Goal: Information Seeking & Learning: Check status

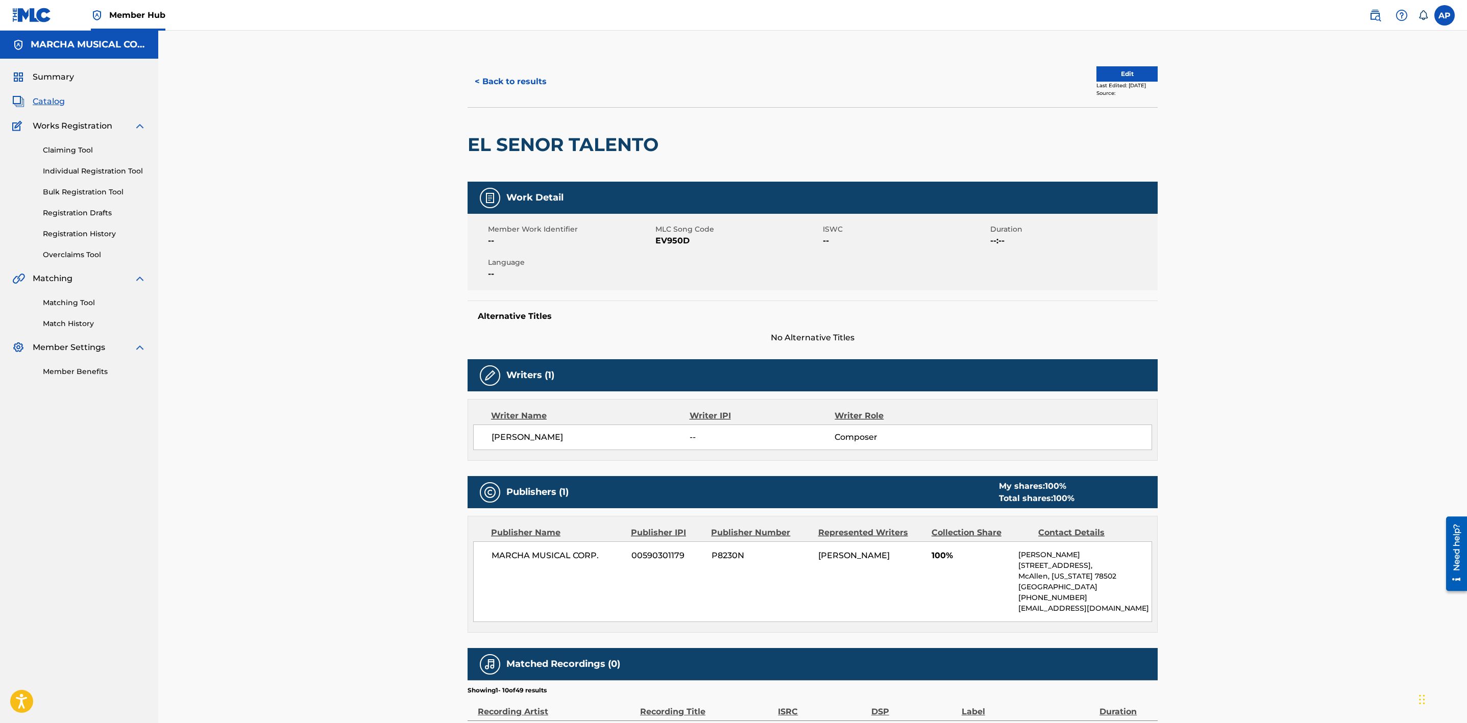
click at [47, 101] on span "Catalog" at bounding box center [49, 101] width 32 height 12
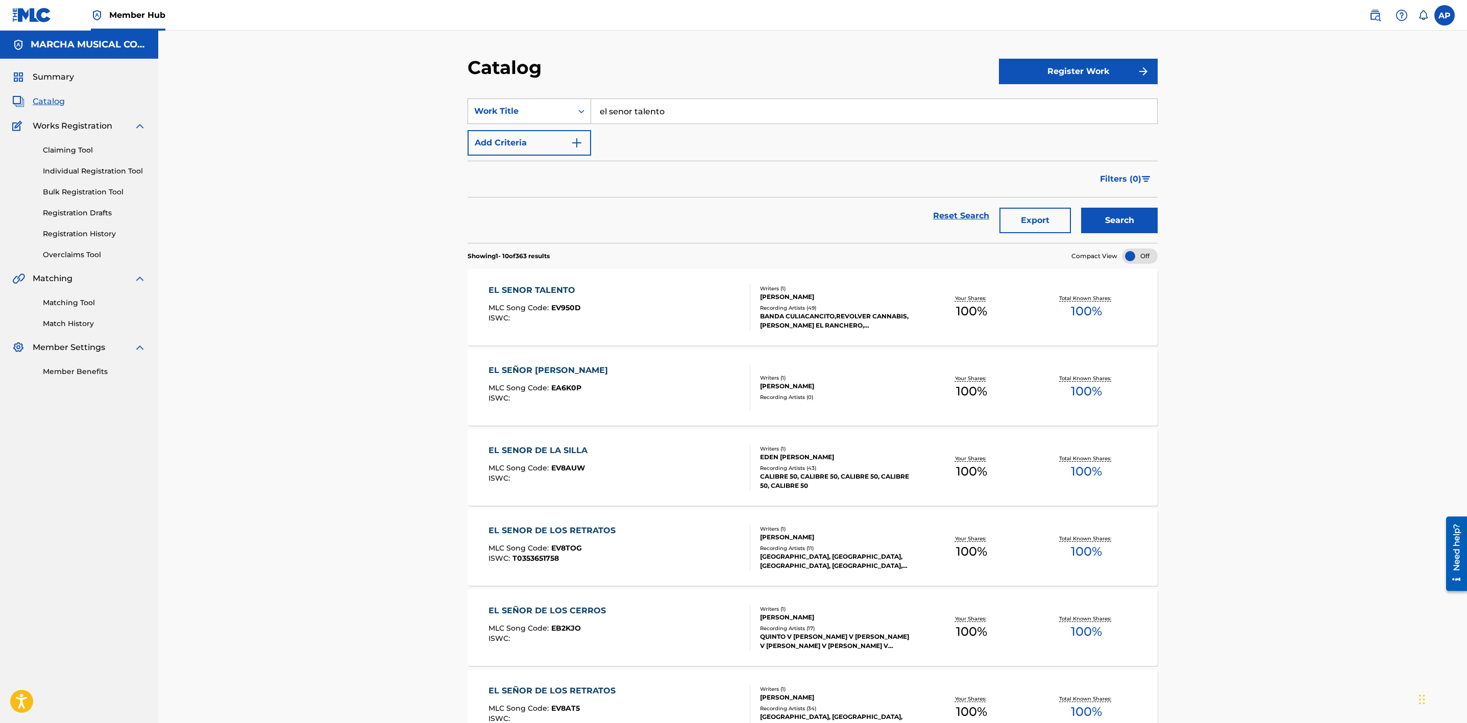
drag, startPoint x: 703, startPoint y: 121, endPoint x: 552, endPoint y: 110, distance: 151.5
click at [552, 110] on div "SearchWithCriteria9a47905a-7037-424c-9e59-4e69f590a2ad Work Title el senor tale…" at bounding box center [812, 111] width 690 height 26
click at [46, 77] on span "Summary" at bounding box center [53, 77] width 41 height 12
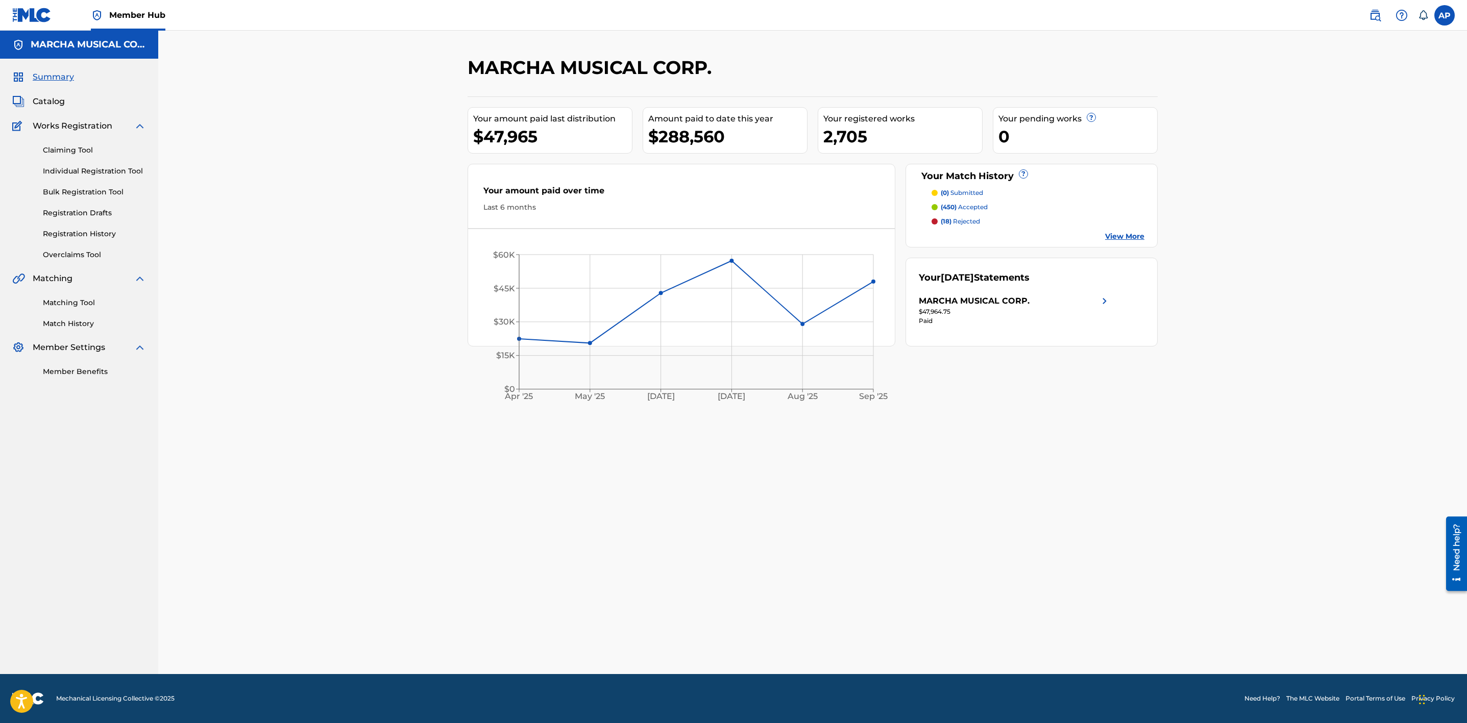
click at [971, 222] on p "(18) rejected" at bounding box center [959, 221] width 39 height 9
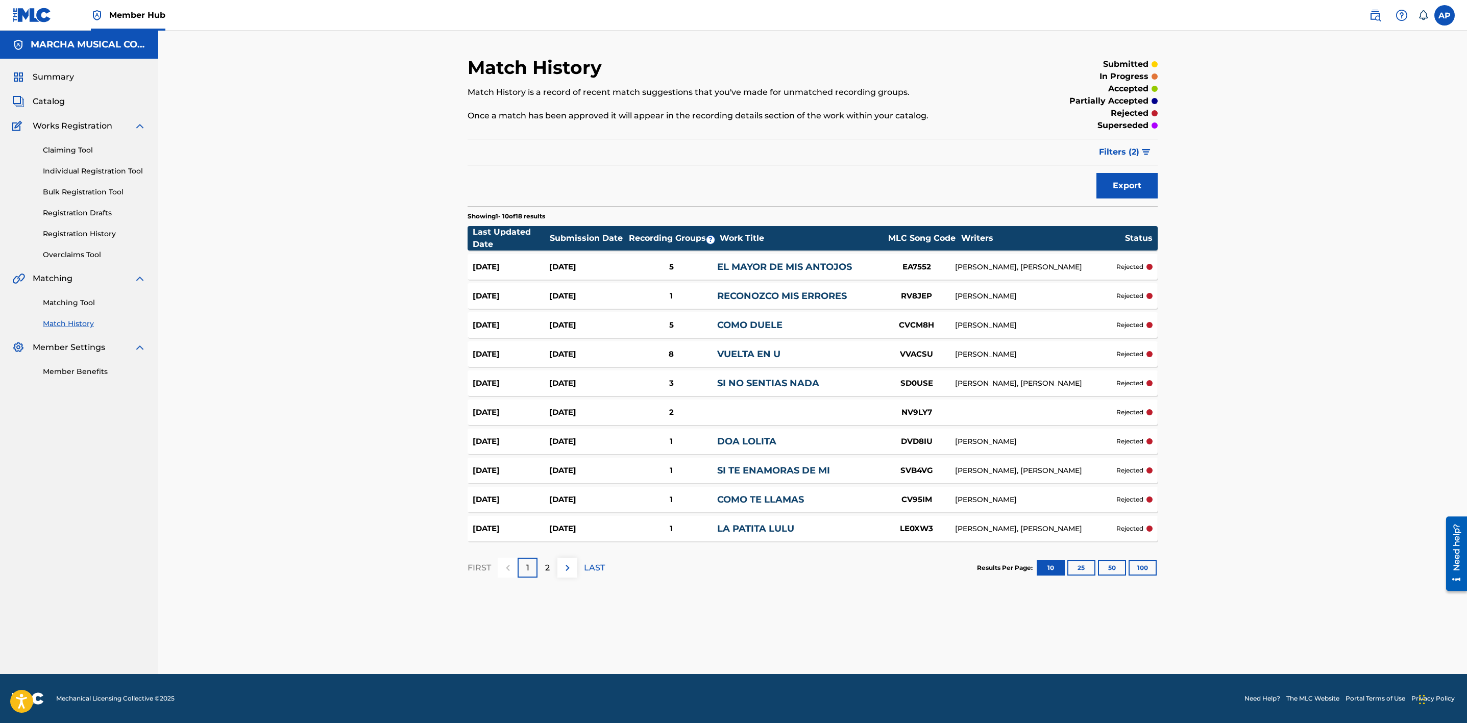
click at [1049, 353] on div "[PERSON_NAME]" at bounding box center [1035, 354] width 161 height 11
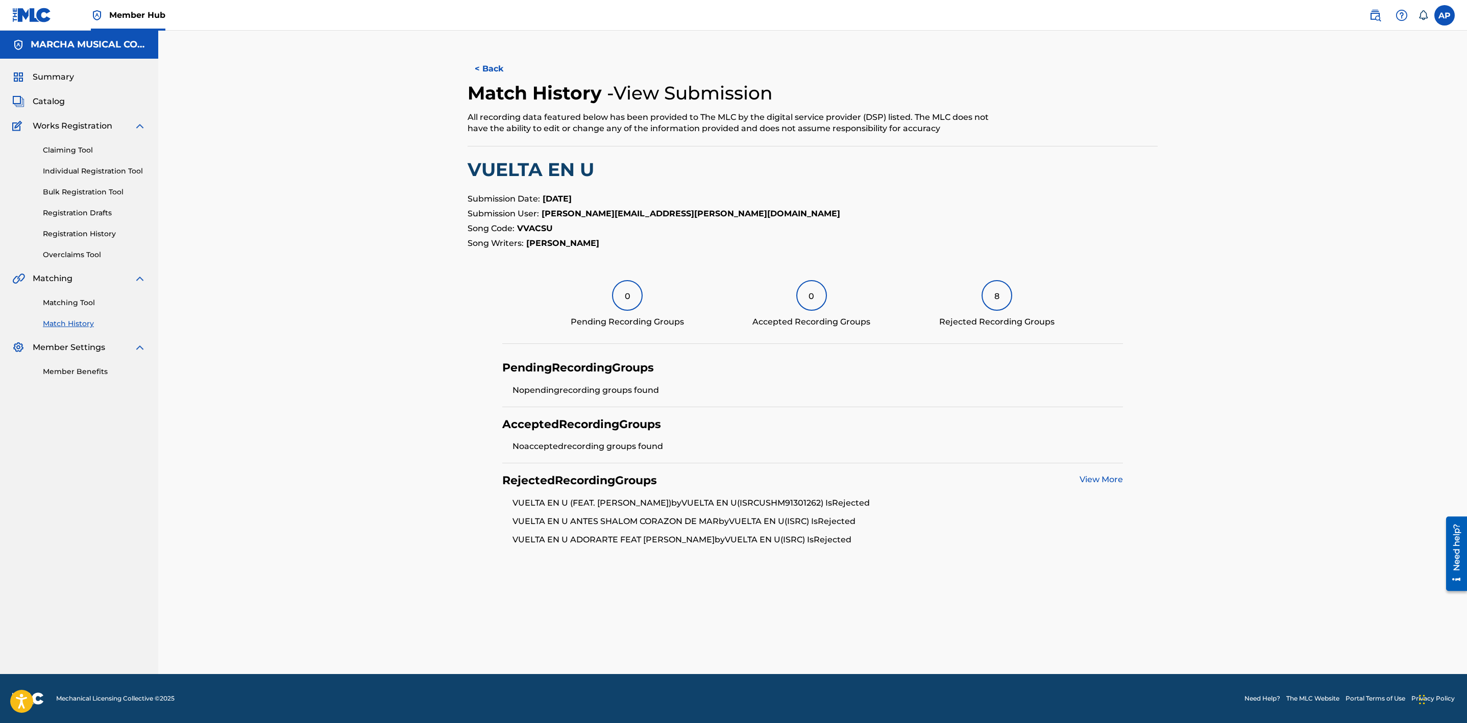
click at [998, 293] on div "8" at bounding box center [996, 295] width 31 height 31
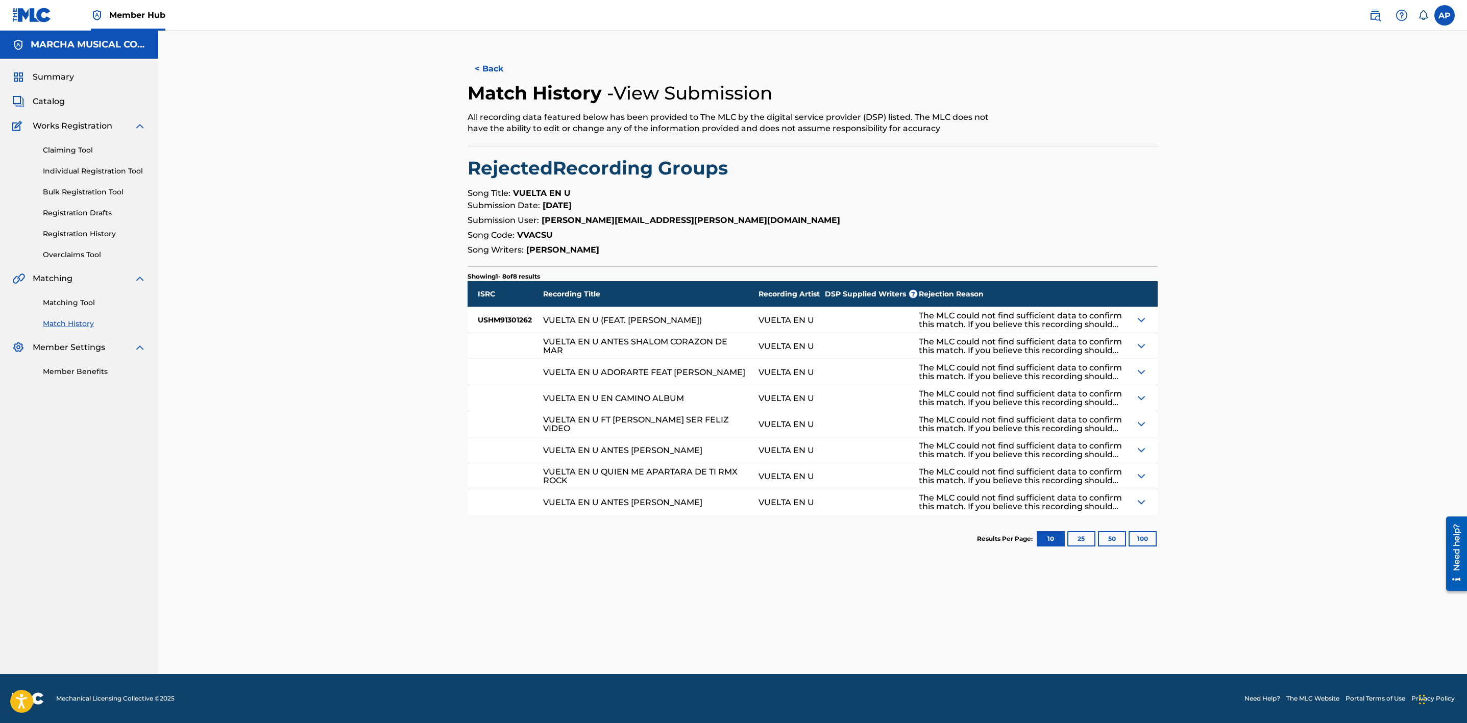
click at [1139, 320] on img at bounding box center [1141, 320] width 12 height 12
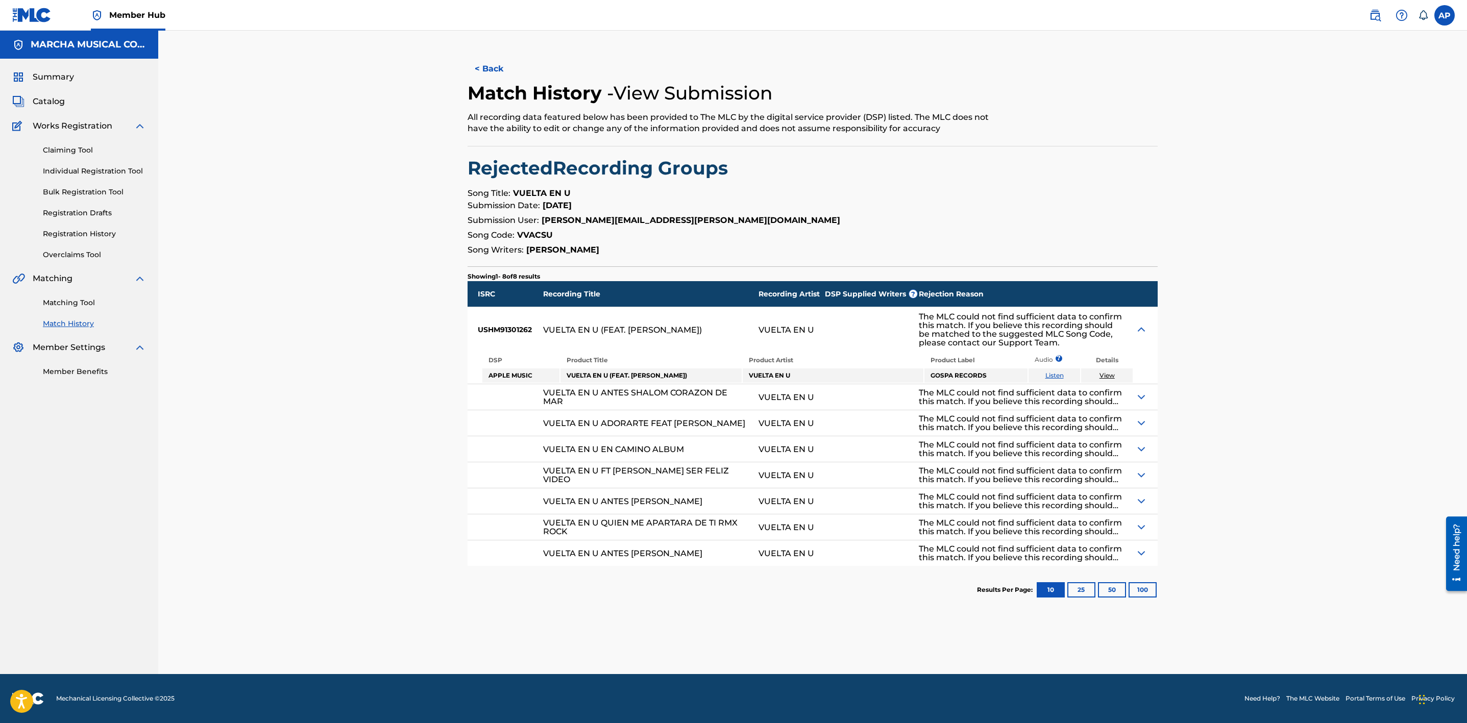
click at [1142, 392] on img at bounding box center [1141, 397] width 12 height 12
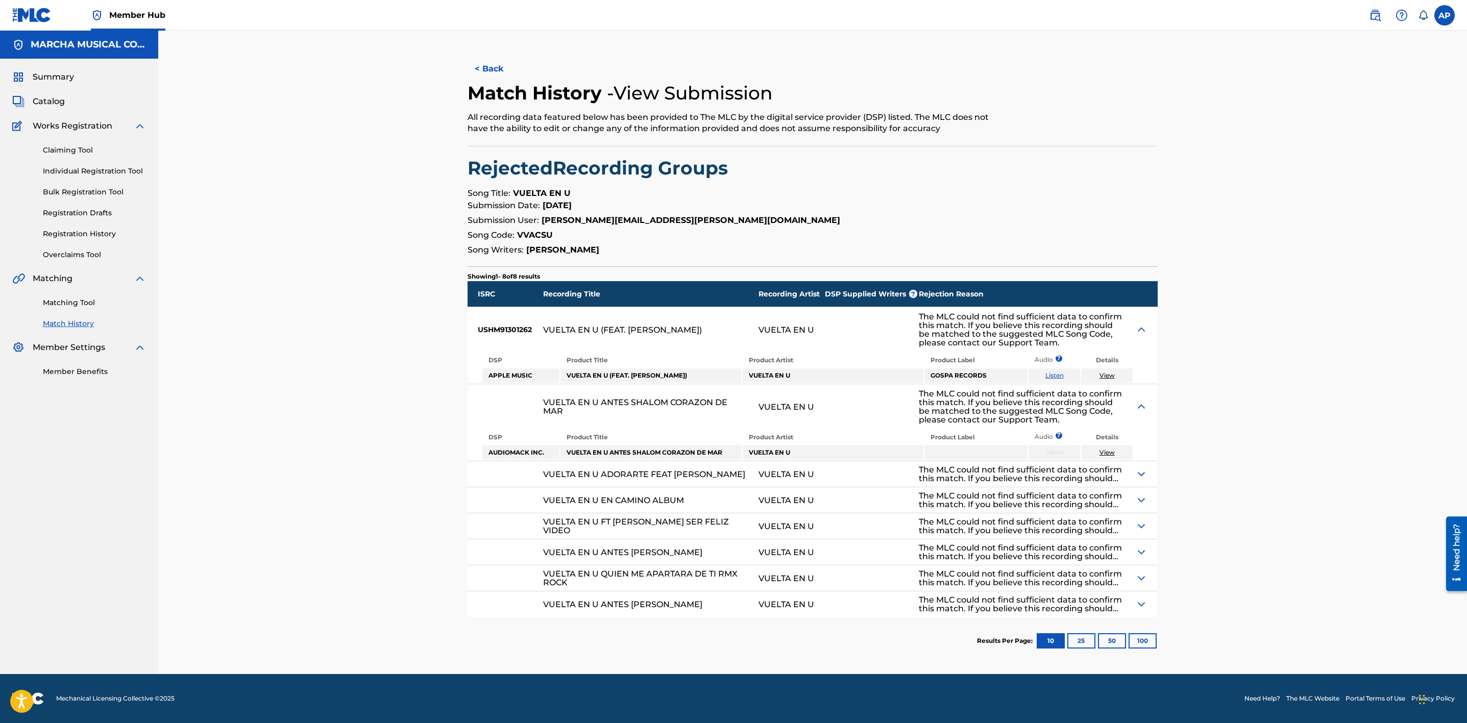
click at [1143, 478] on img at bounding box center [1141, 474] width 12 height 12
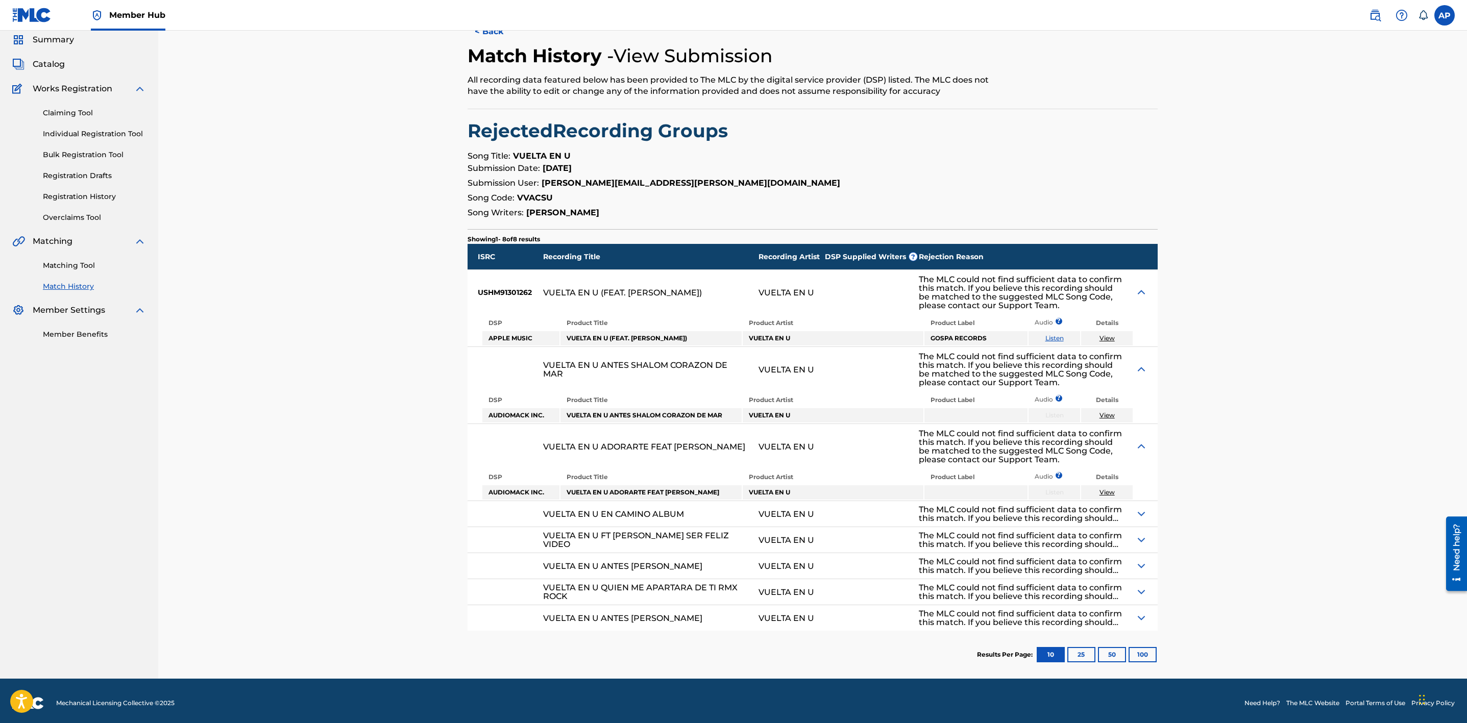
scroll to position [40, 0]
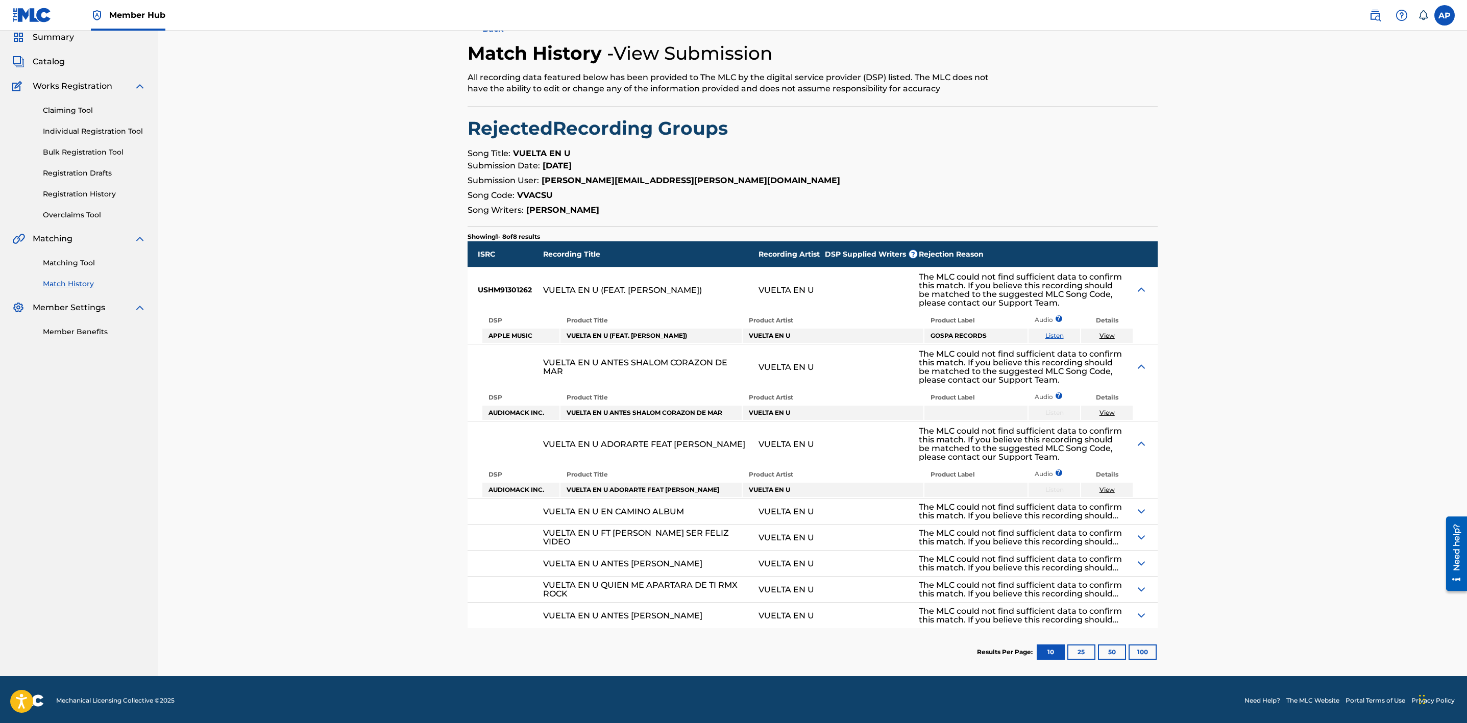
click at [1144, 513] on img at bounding box center [1141, 511] width 12 height 12
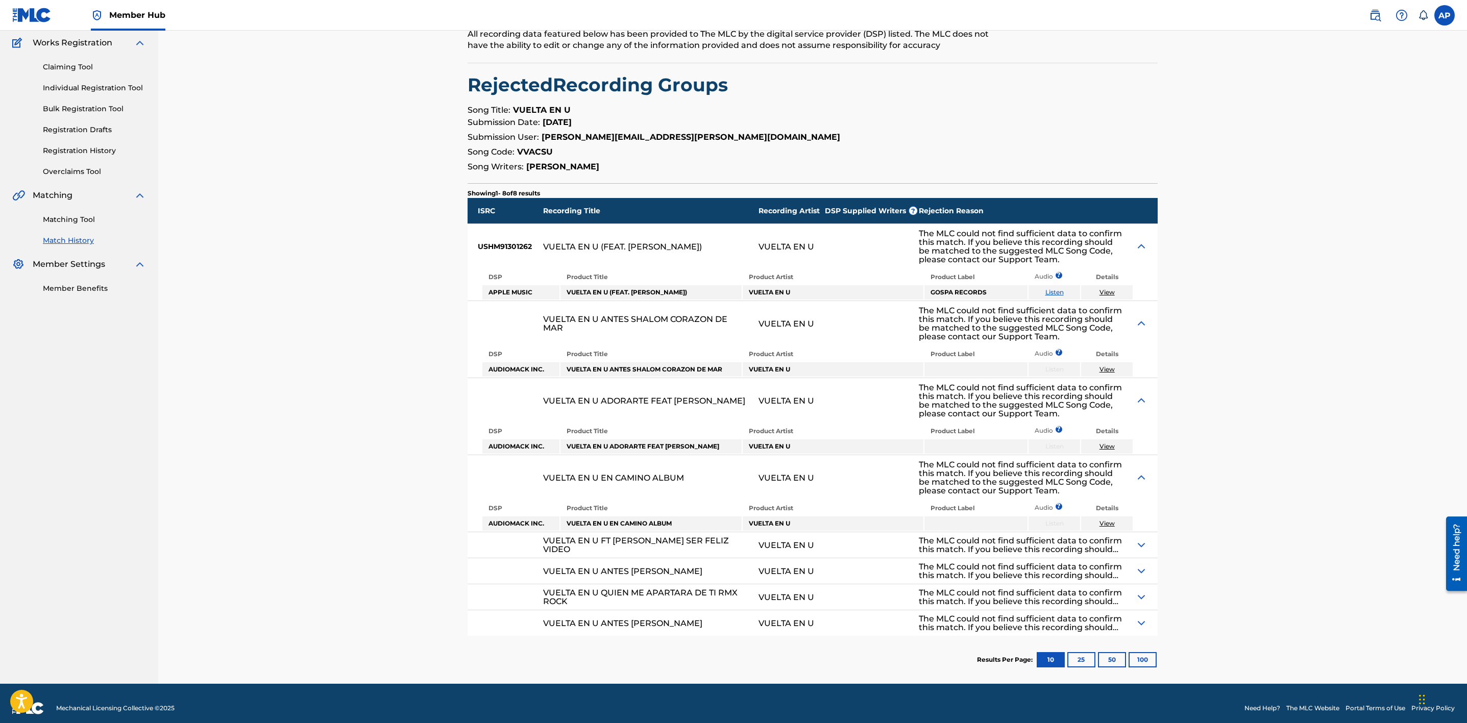
scroll to position [89, 0]
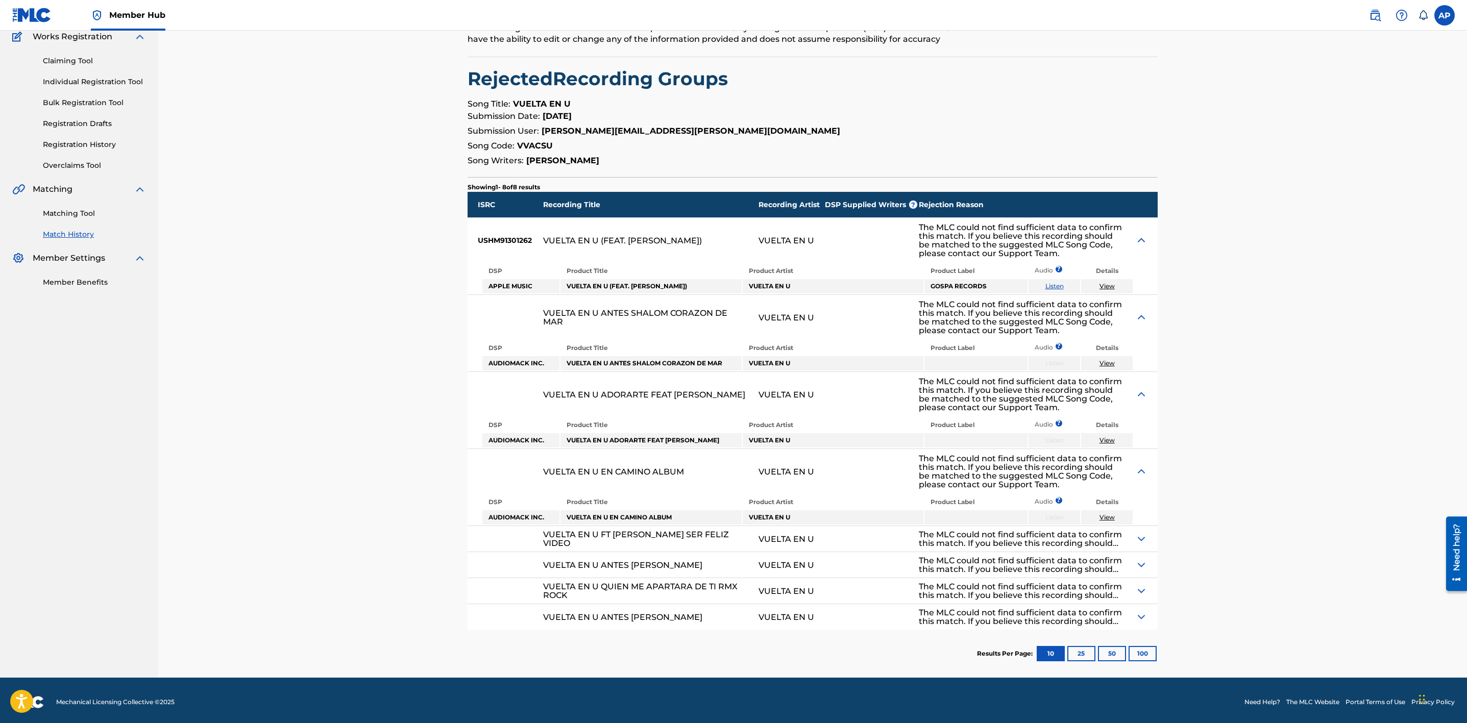
click at [1147, 539] on img at bounding box center [1141, 539] width 12 height 12
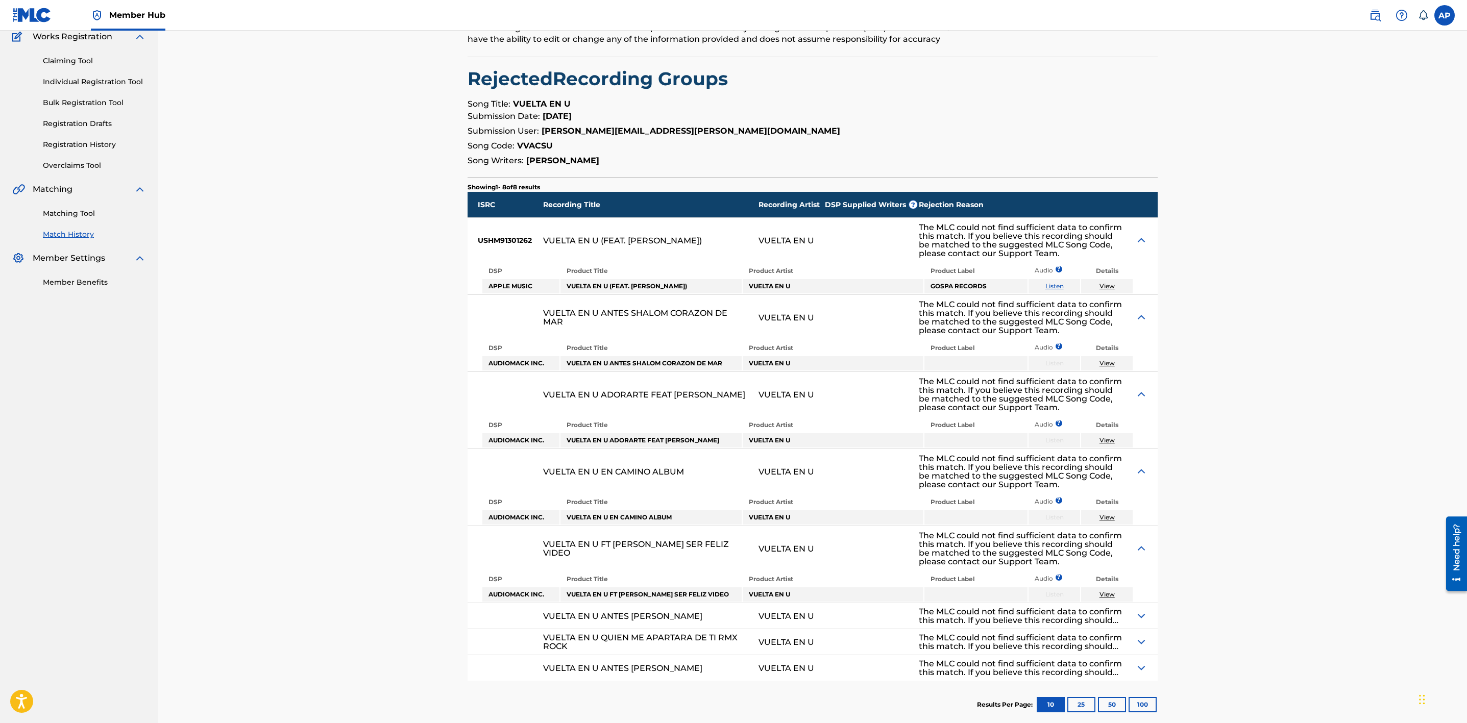
scroll to position [140, 0]
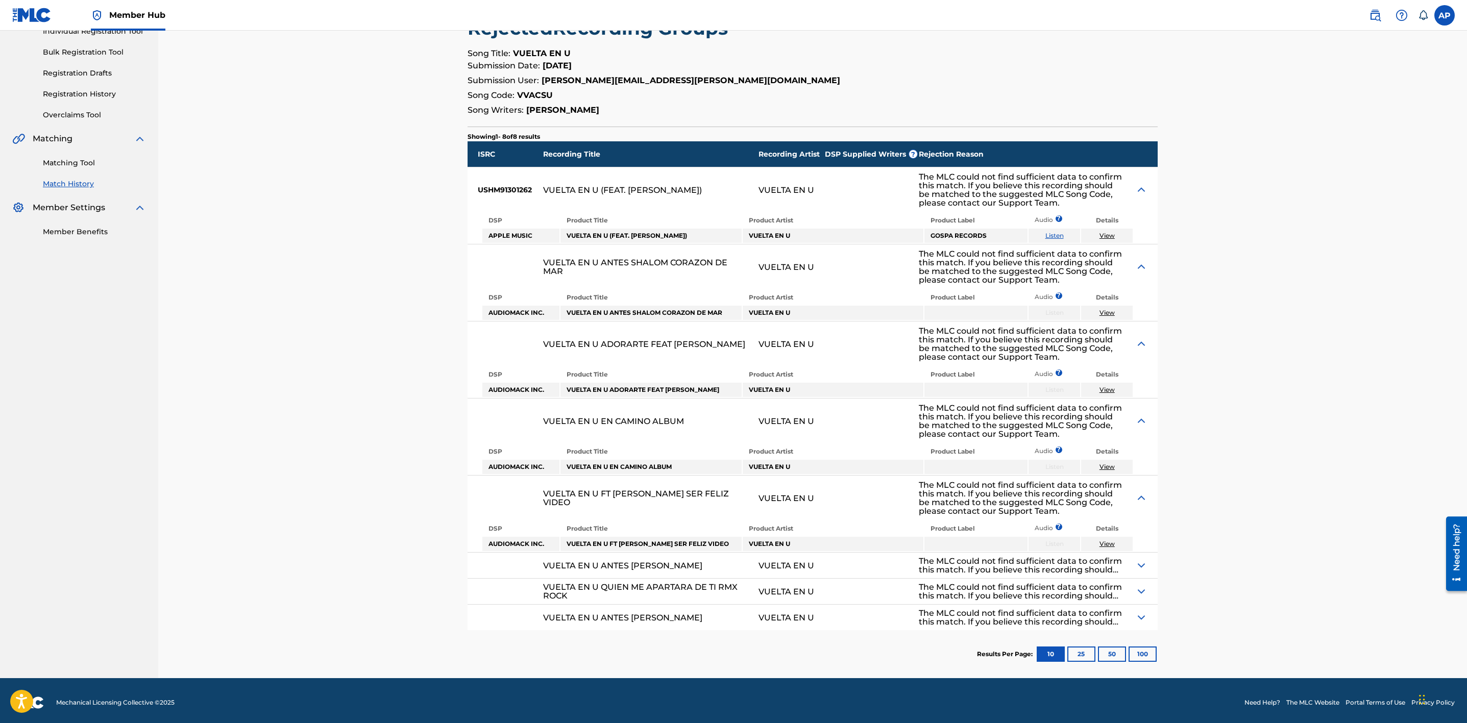
click at [1143, 562] on img at bounding box center [1141, 565] width 12 height 12
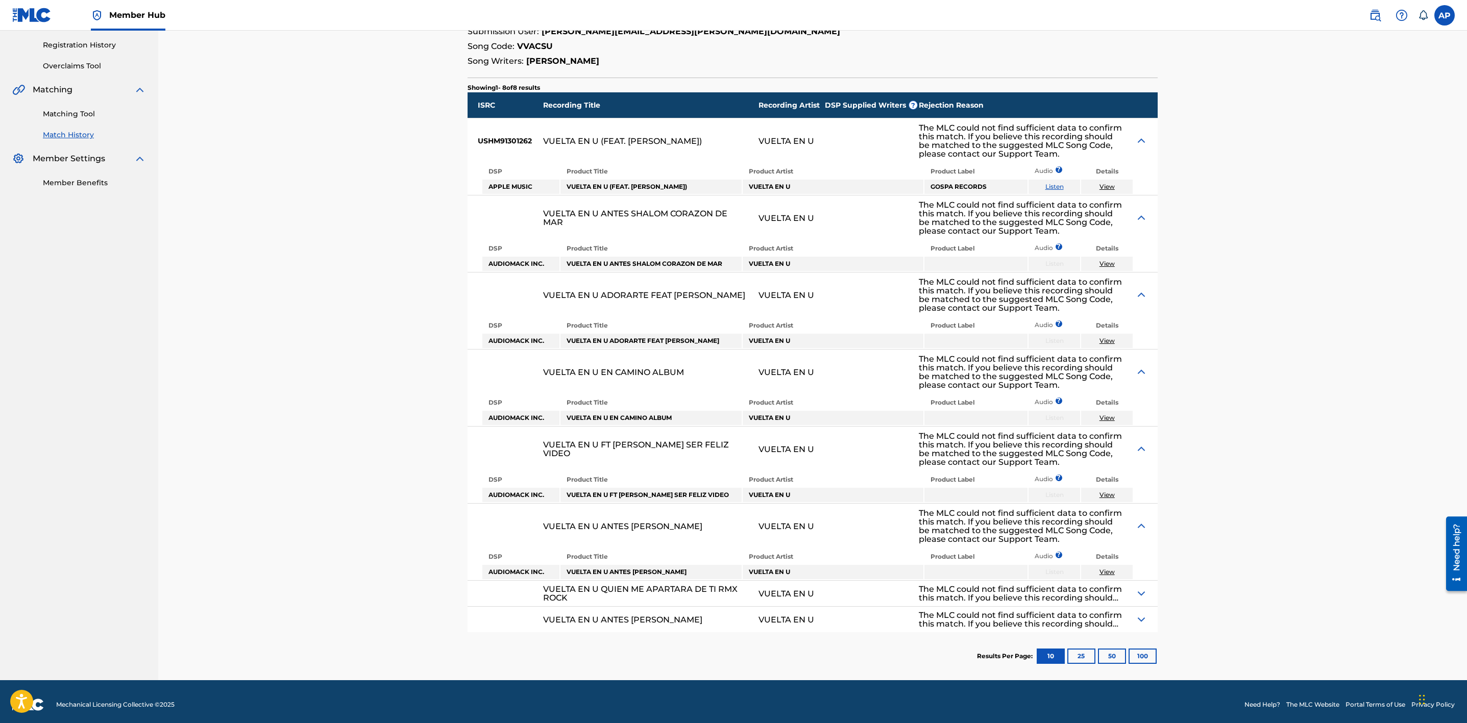
scroll to position [190, 0]
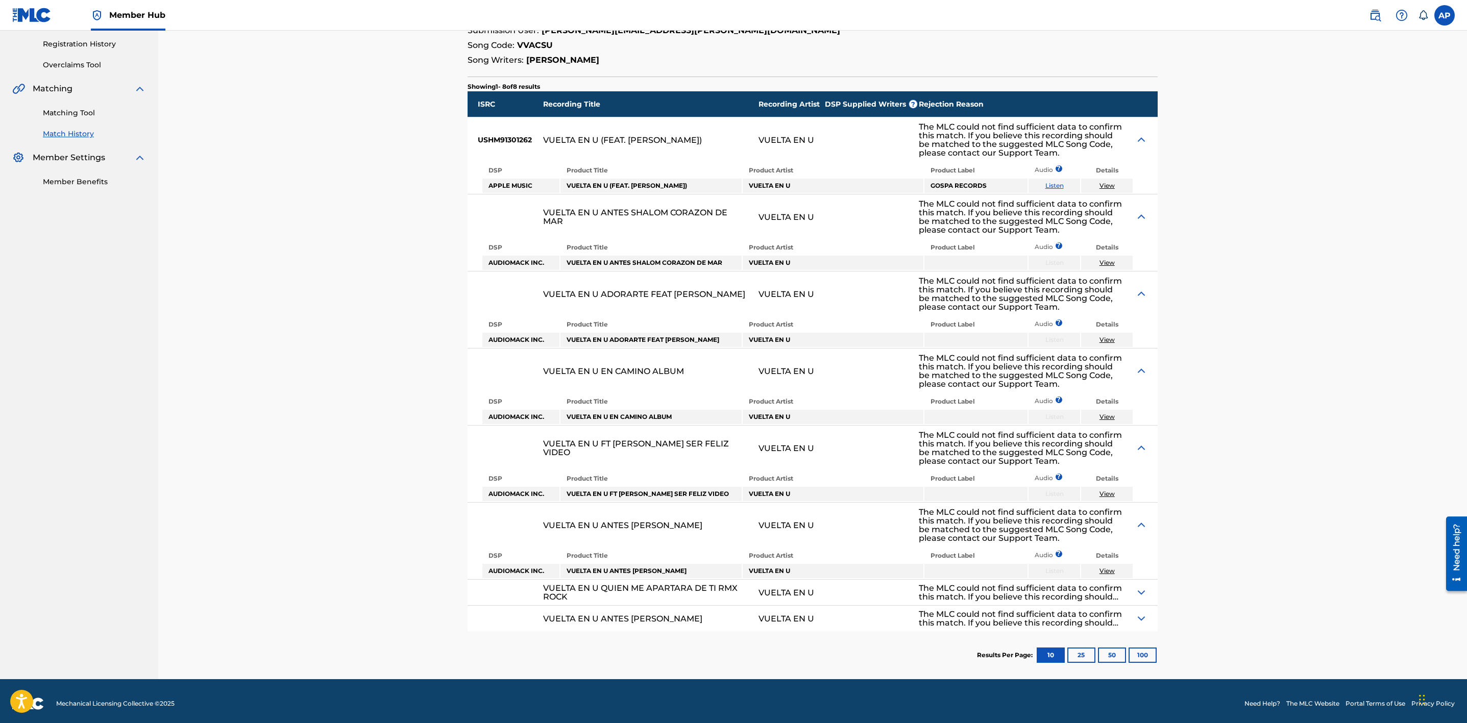
click at [1107, 590] on div "The MLC could not find sufficient data to confirm this match. If you believe th…" at bounding box center [1021, 592] width 204 height 17
drag, startPoint x: 1072, startPoint y: 586, endPoint x: 1375, endPoint y: 89, distance: 582.3
click at [1375, 89] on div "< Back Match History - View Submission All recording data featured below has be…" at bounding box center [812, 260] width 1308 height 838
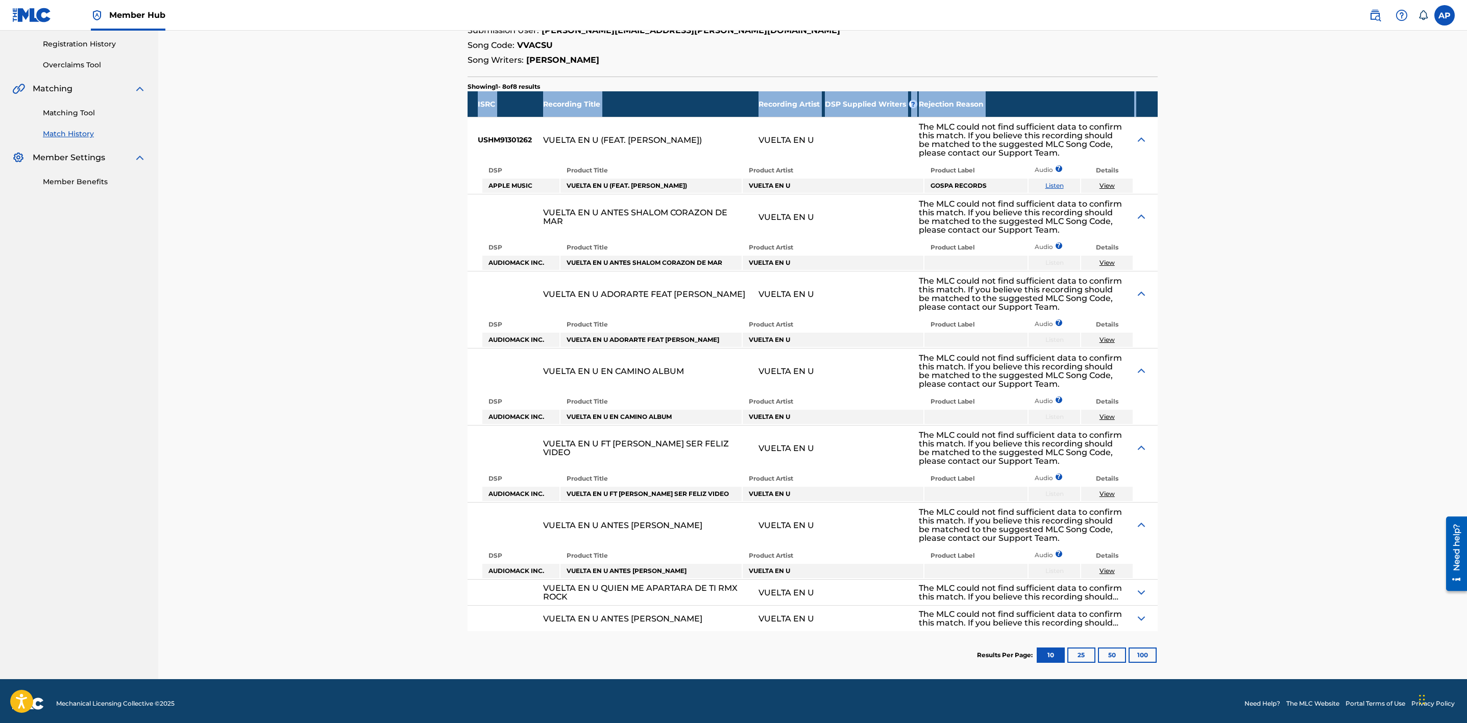
click at [1138, 586] on img at bounding box center [1141, 592] width 12 height 12
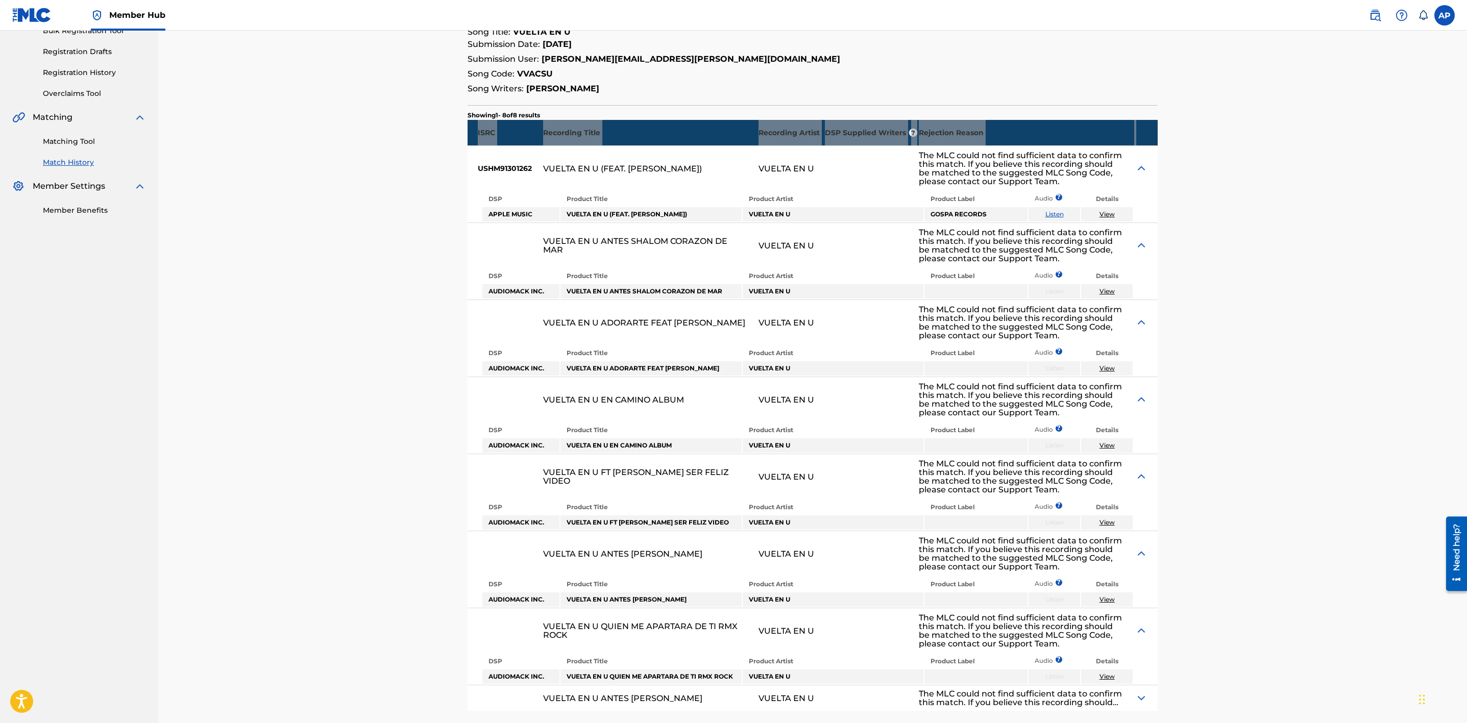
scroll to position [0, 0]
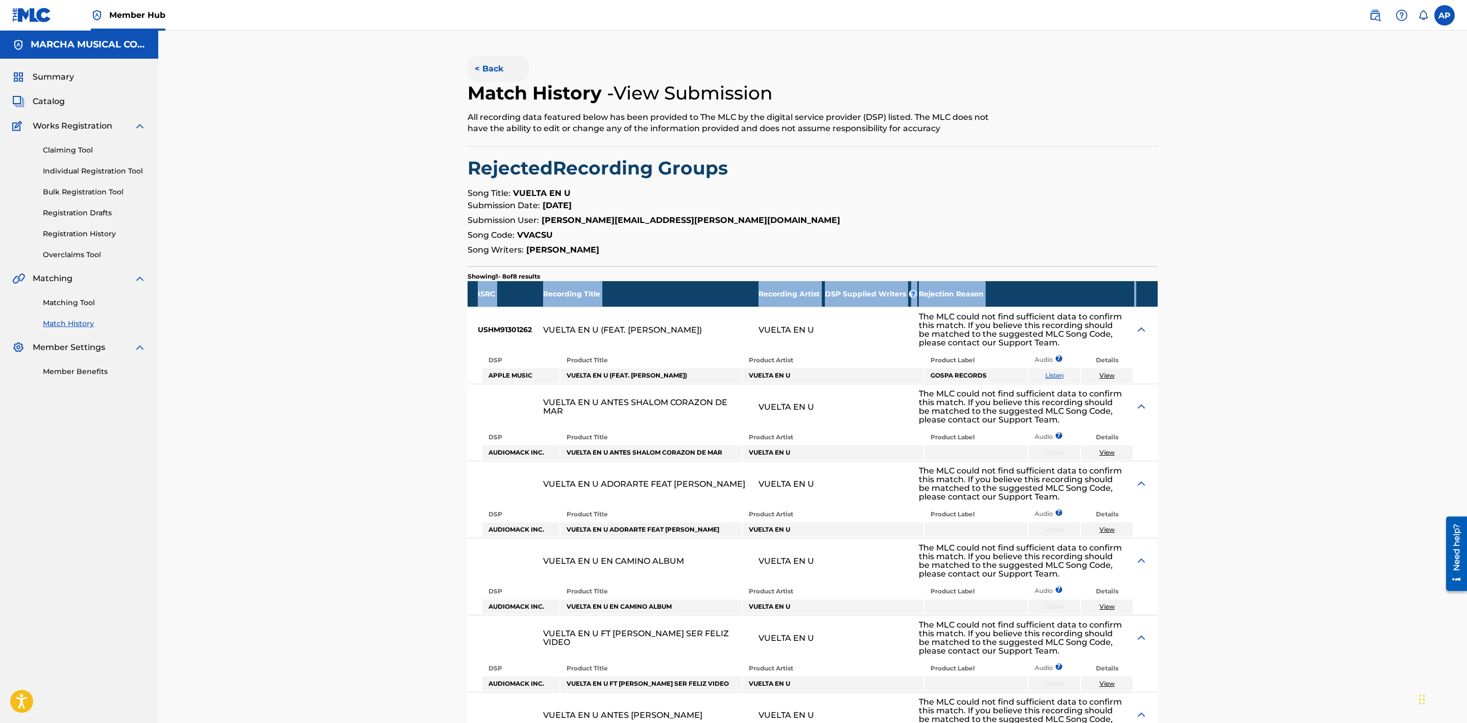
click at [496, 63] on button "< Back" at bounding box center [497, 69] width 61 height 26
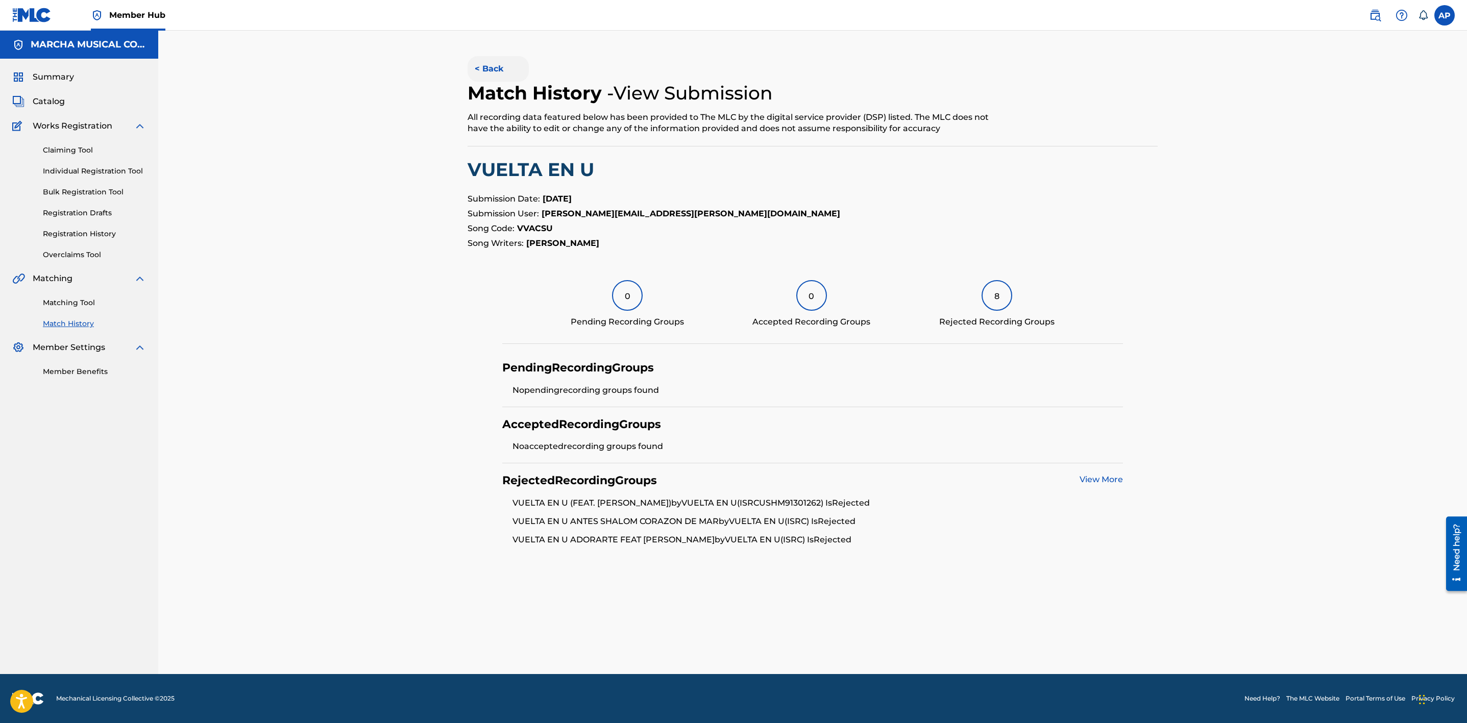
click at [486, 70] on button "< Back" at bounding box center [497, 69] width 61 height 26
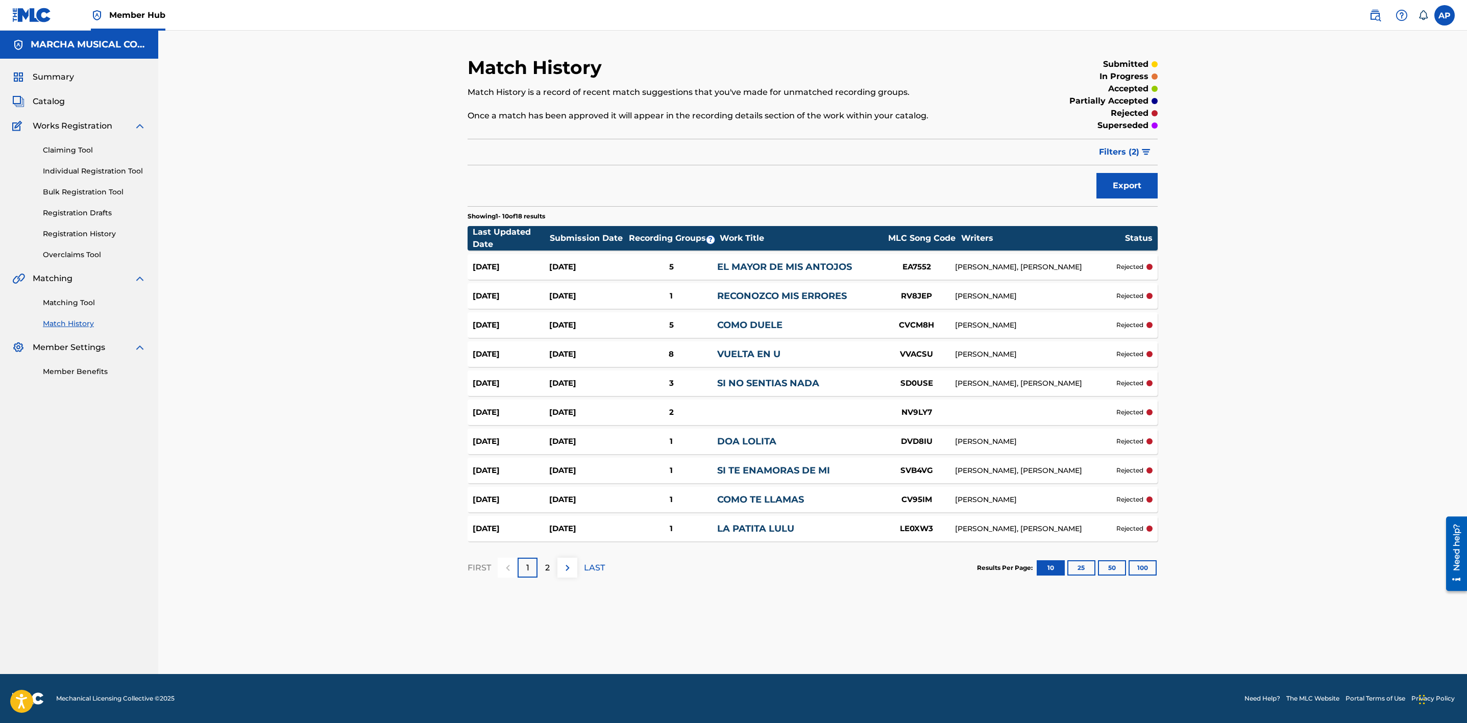
click at [1367, 165] on div "Match History Match History is a record of recent match suggestions that you've…" at bounding box center [812, 352] width 1308 height 643
click at [1068, 294] on div "[PERSON_NAME]" at bounding box center [1035, 296] width 161 height 11
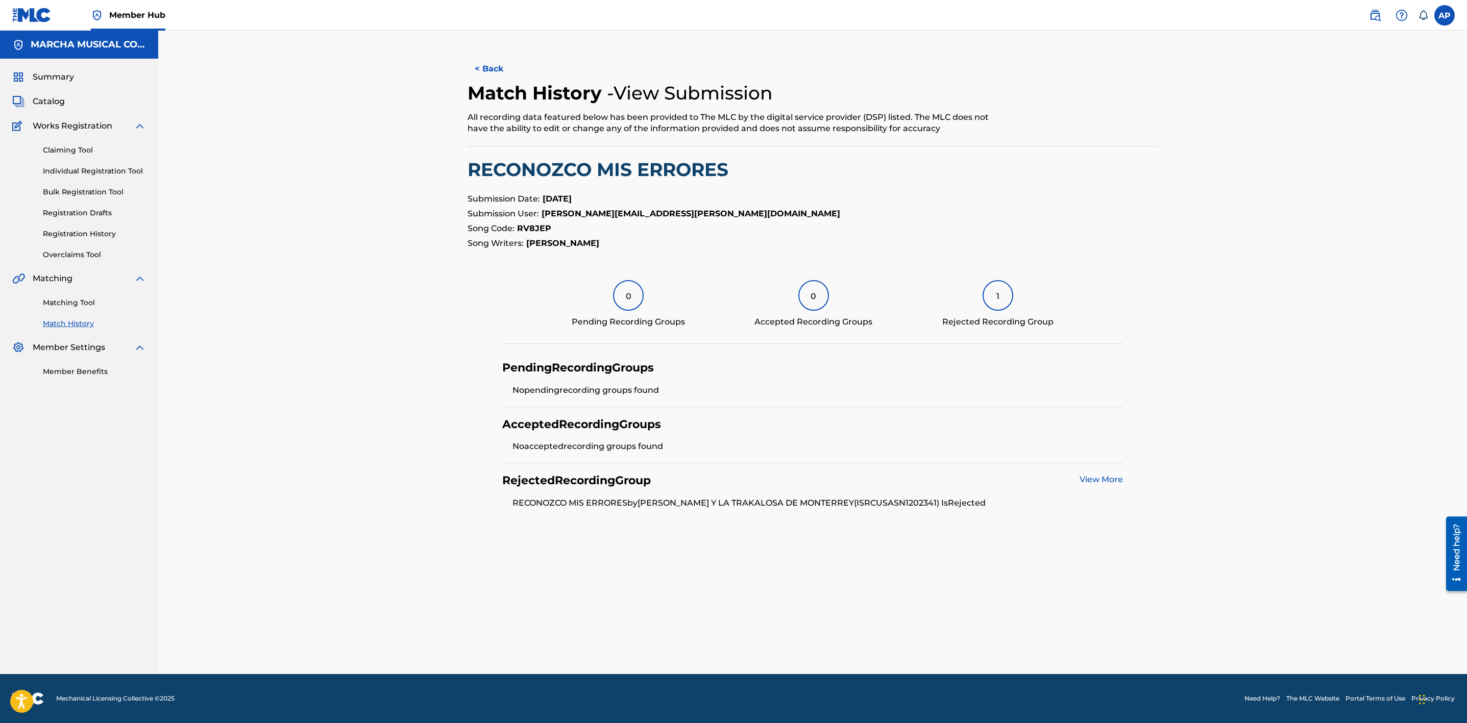
click at [1004, 302] on div "1" at bounding box center [997, 295] width 31 height 31
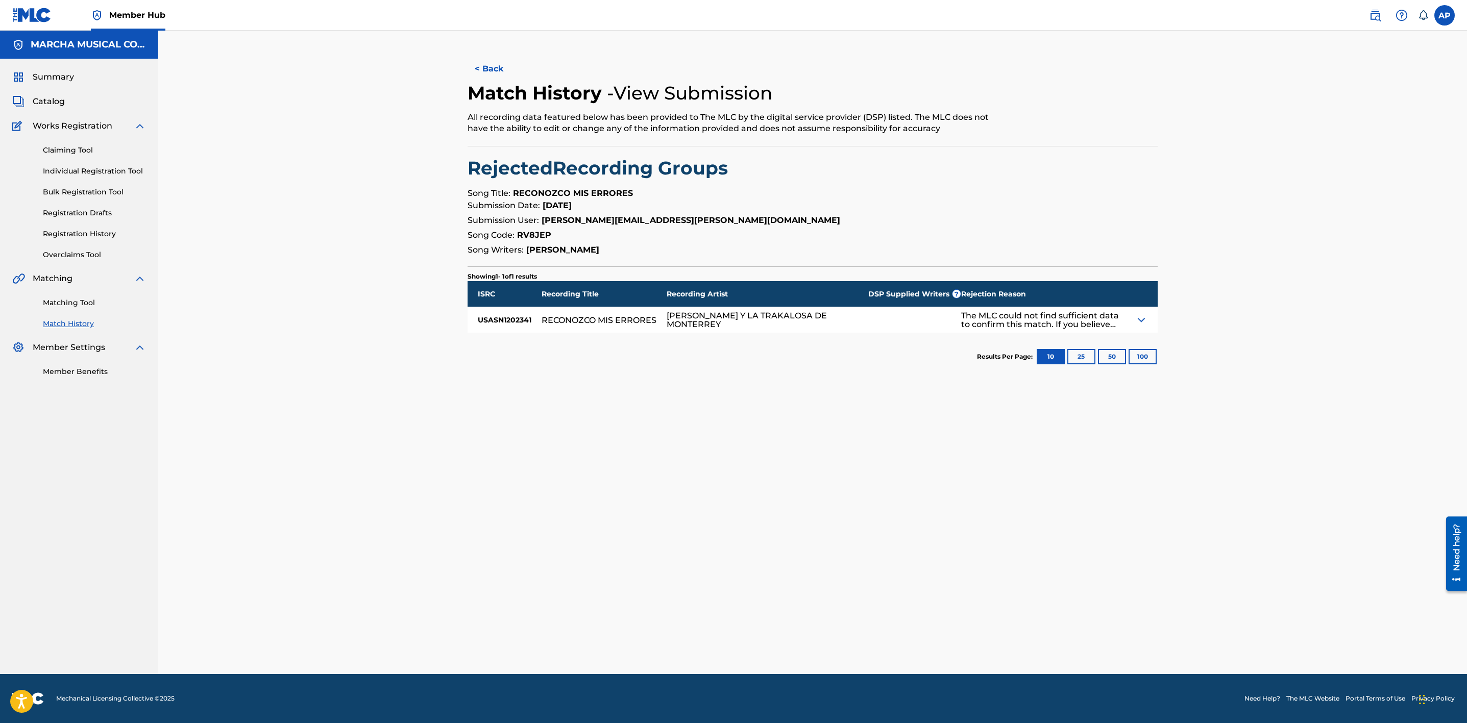
click at [1144, 319] on img at bounding box center [1141, 320] width 12 height 12
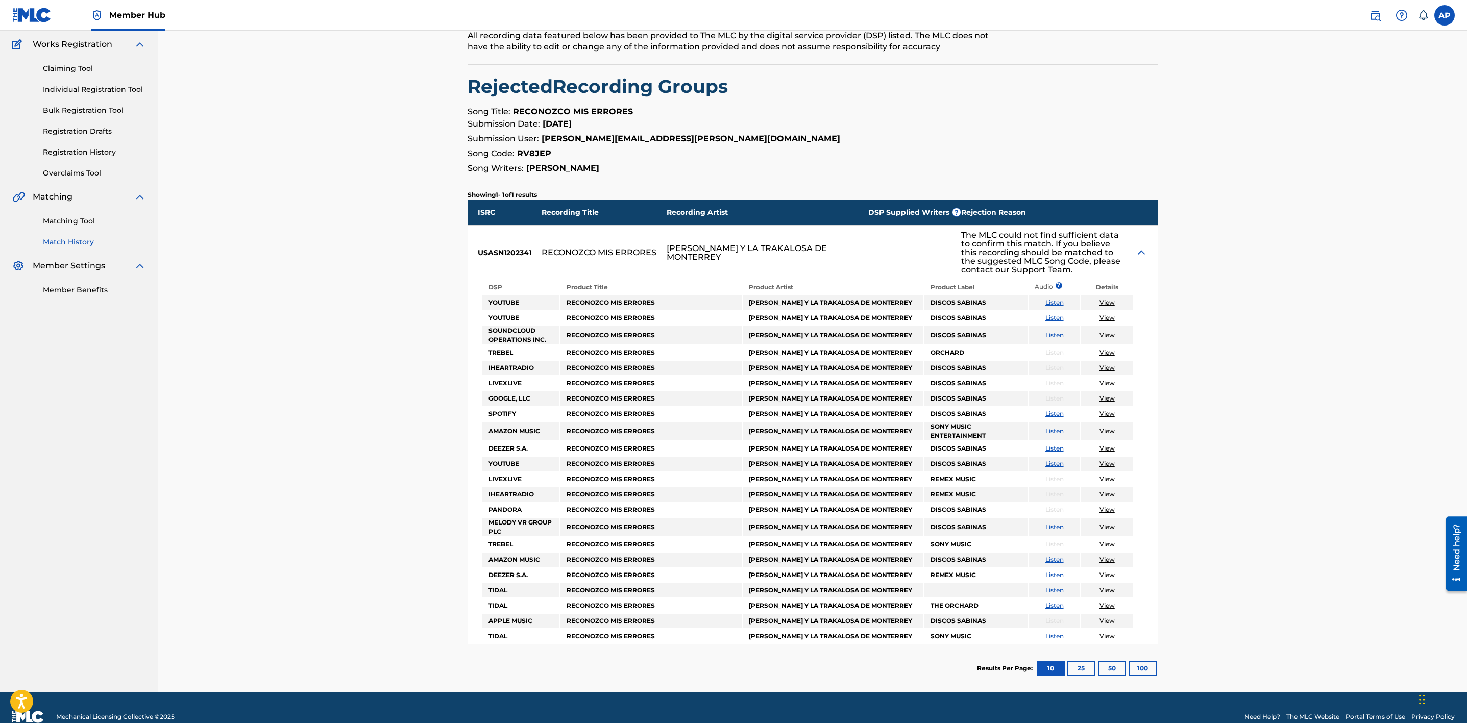
scroll to position [94, 0]
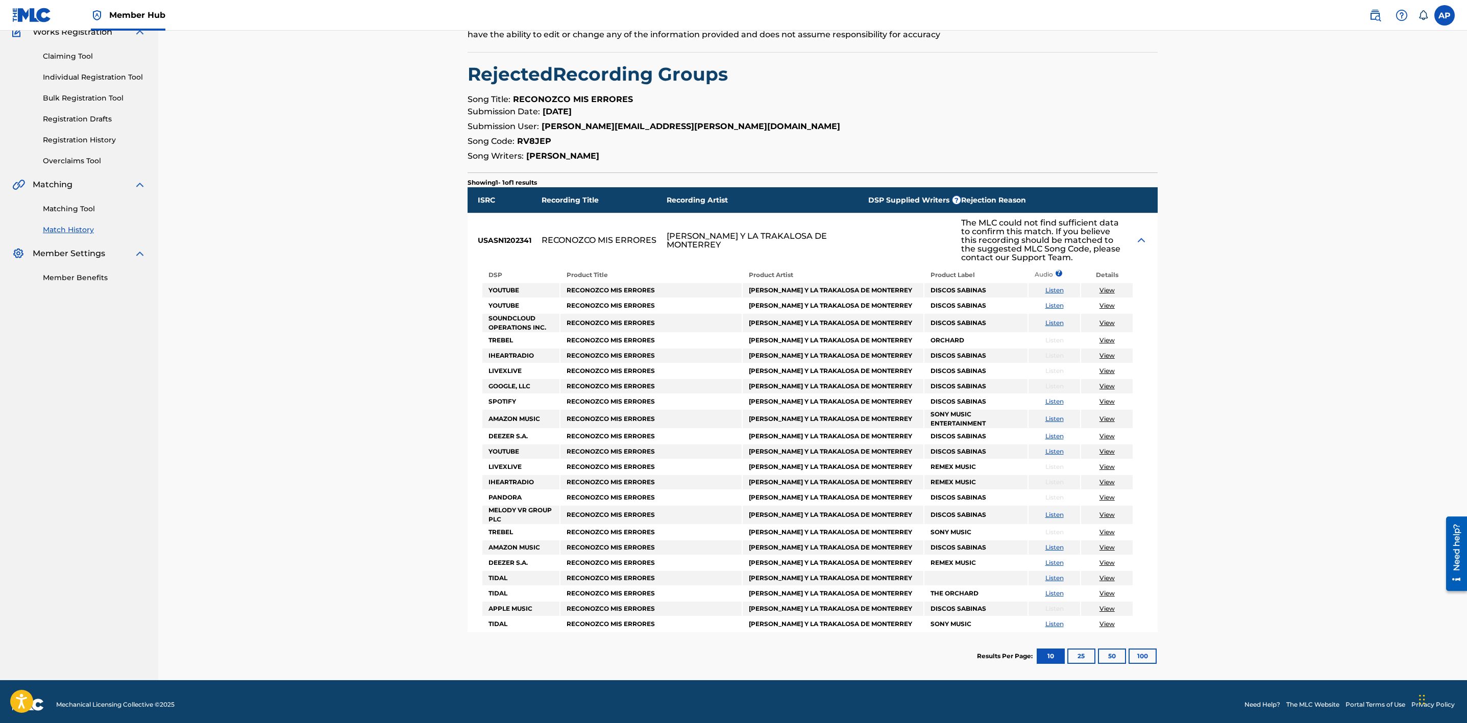
click at [1111, 291] on link "View" at bounding box center [1106, 290] width 15 height 8
click at [1109, 337] on link "View" at bounding box center [1106, 340] width 15 height 8
click at [1076, 649] on button "25" at bounding box center [1081, 656] width 28 height 15
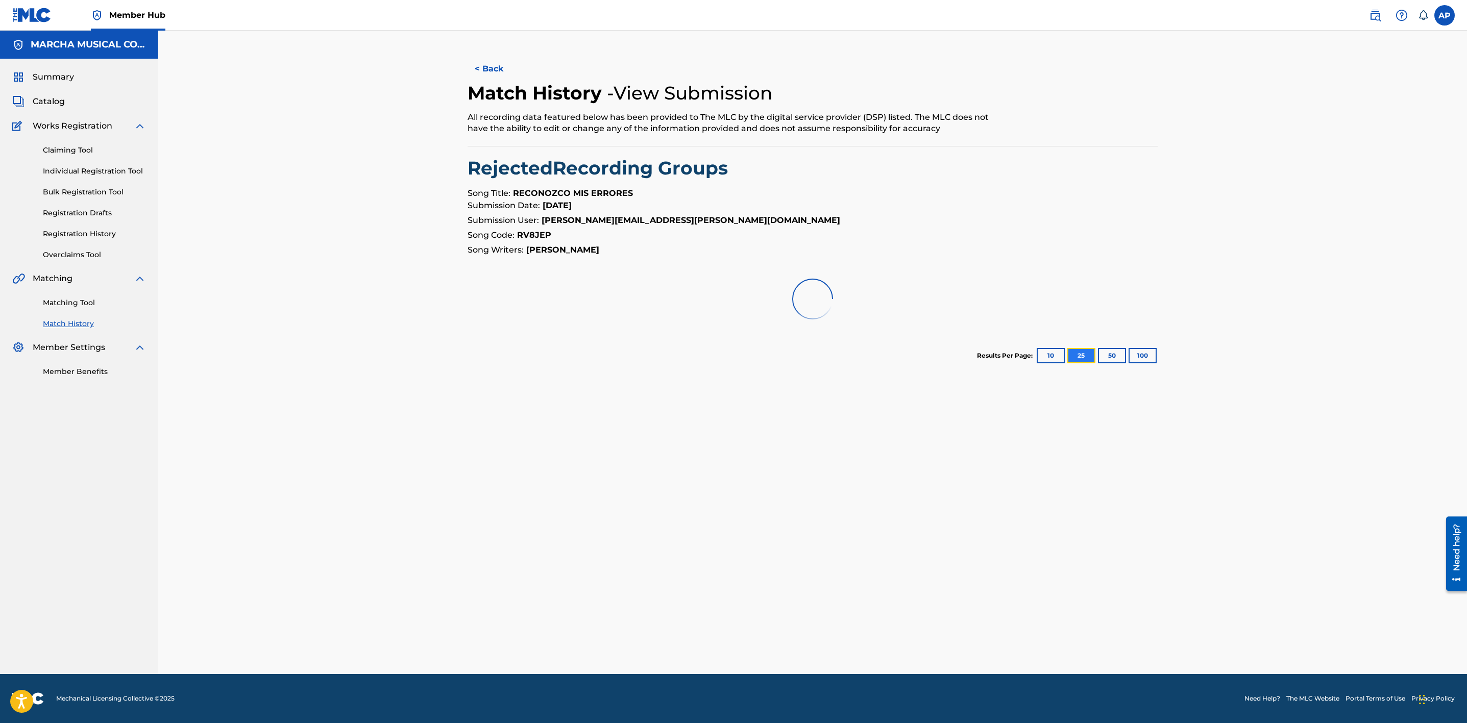
scroll to position [0, 0]
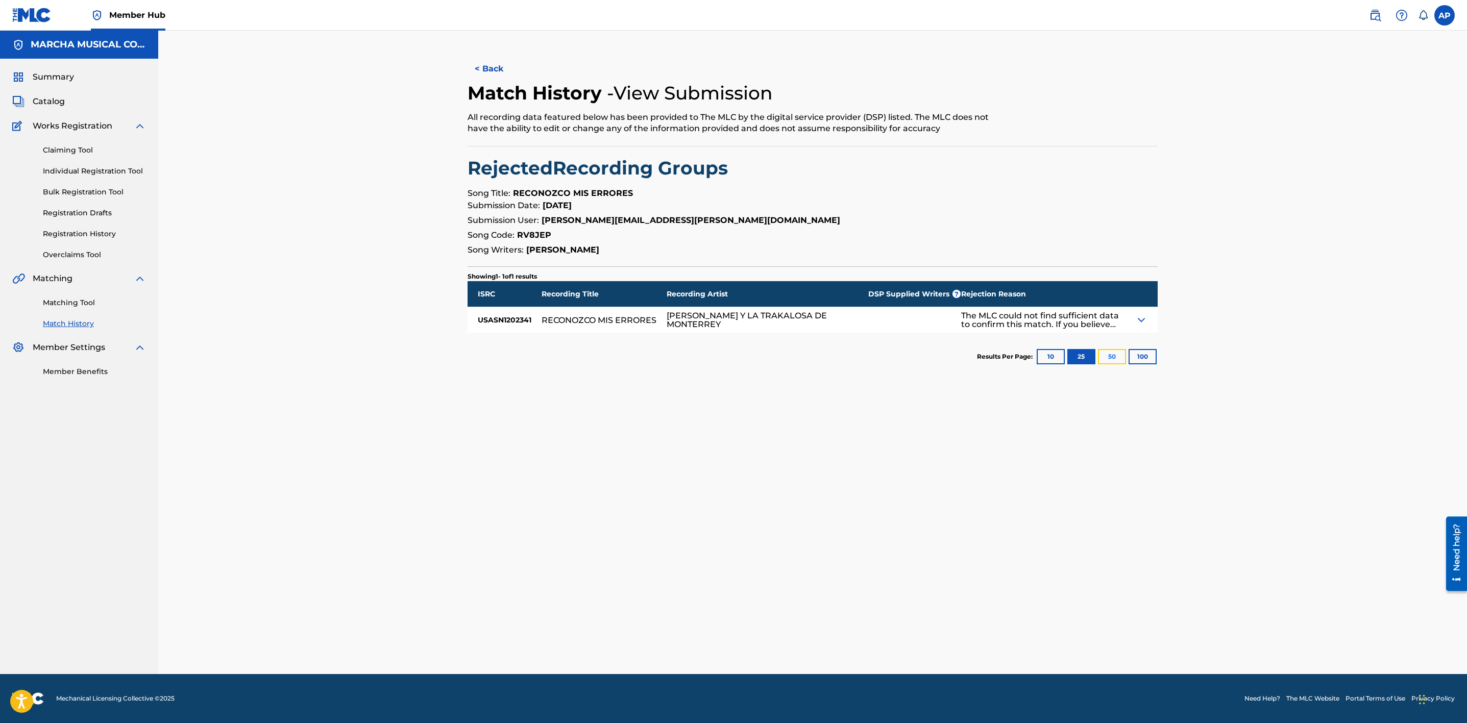
click at [1109, 363] on button "50" at bounding box center [1112, 356] width 28 height 15
click at [1138, 319] on img at bounding box center [1141, 320] width 12 height 12
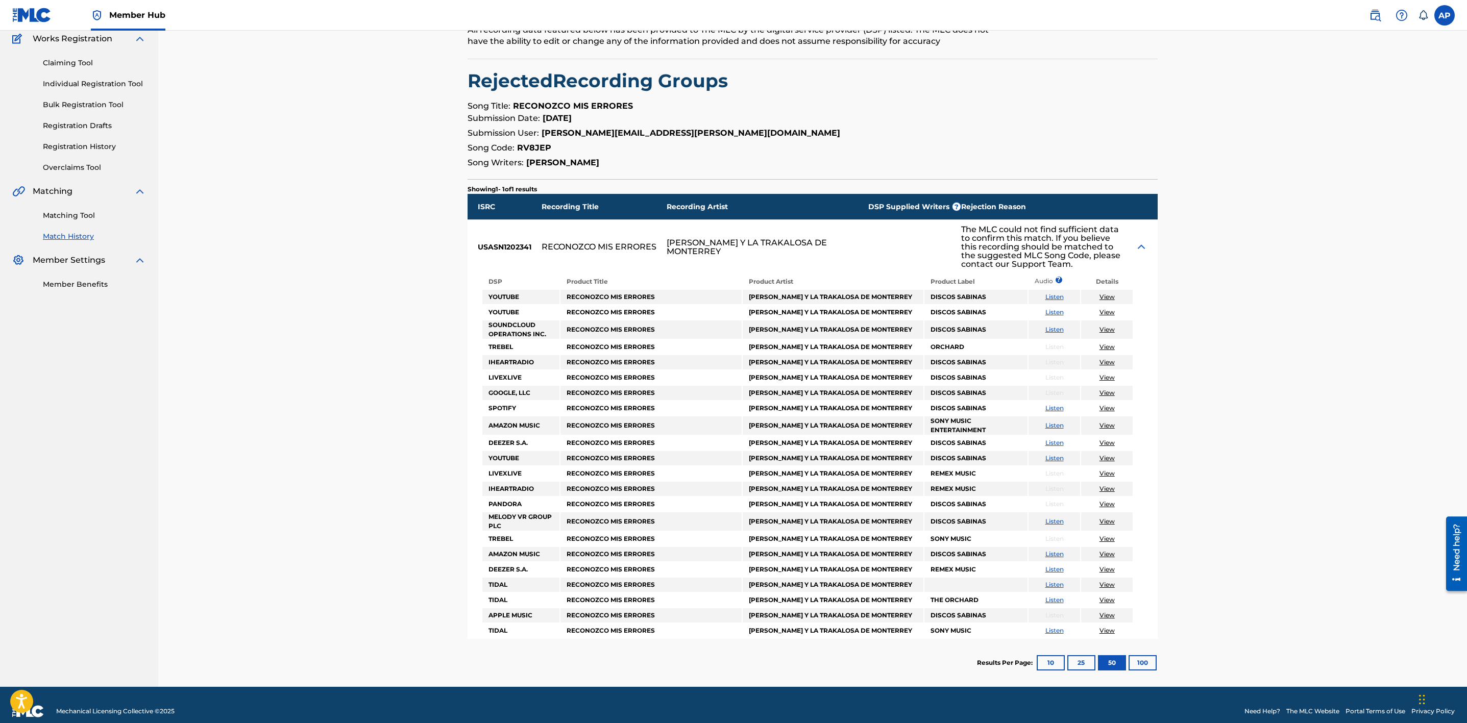
scroll to position [94, 0]
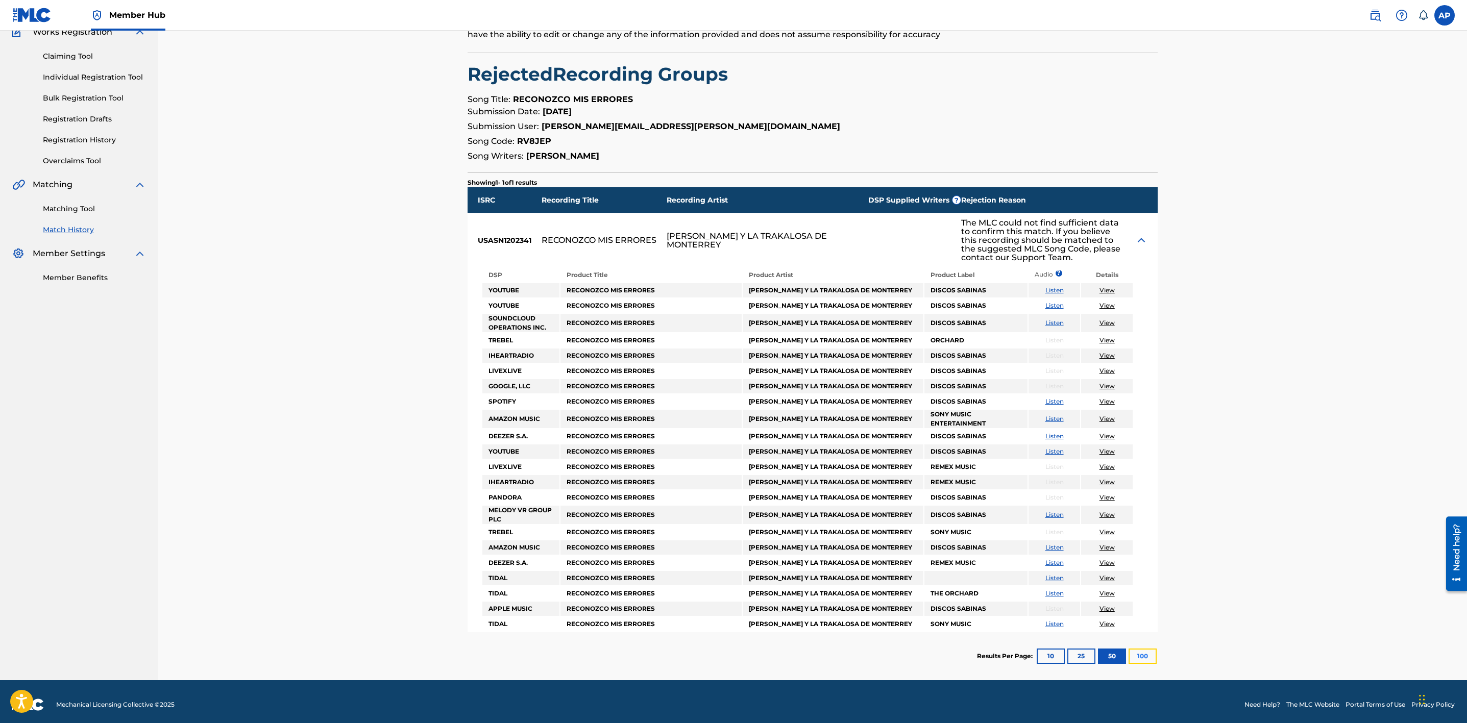
click at [1142, 649] on button "100" at bounding box center [1142, 656] width 28 height 15
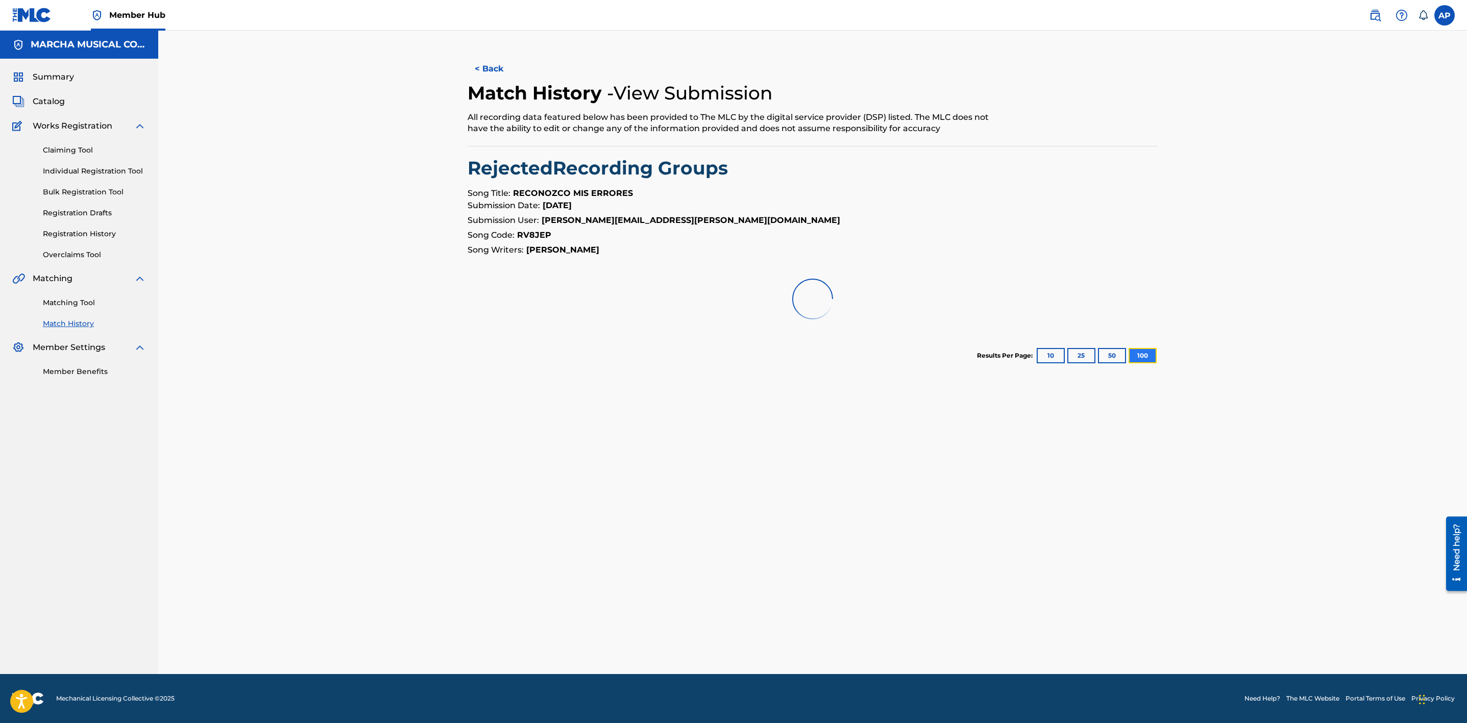
scroll to position [0, 0]
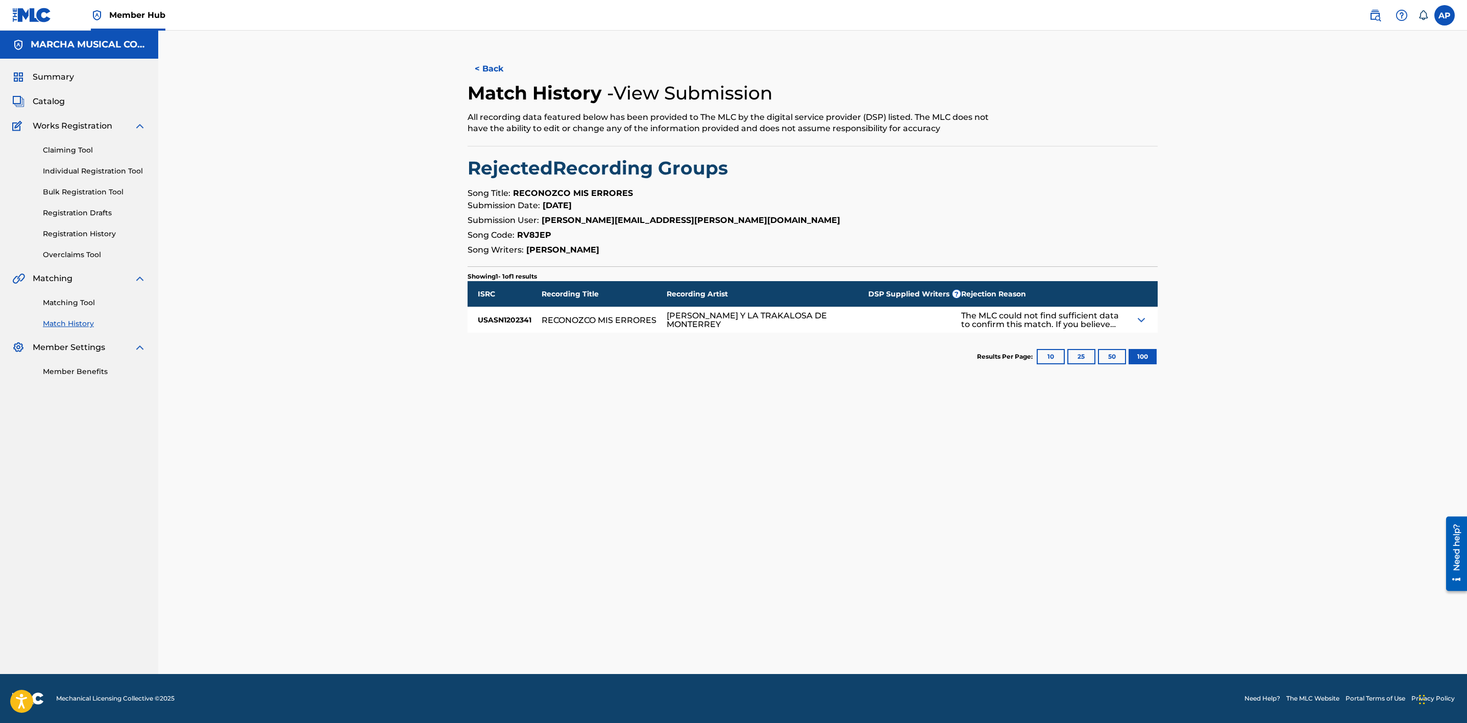
click at [1136, 316] on img at bounding box center [1141, 320] width 12 height 12
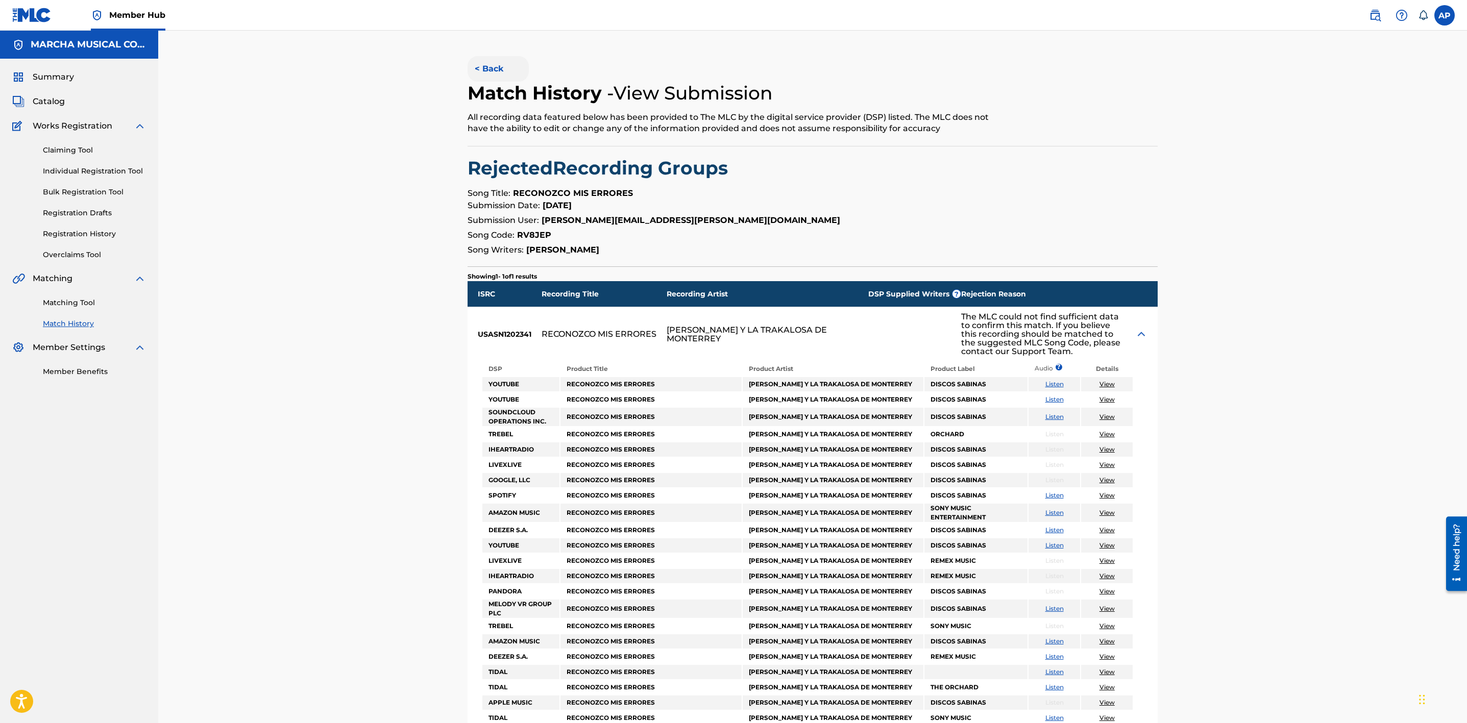
click at [489, 60] on button "< Back" at bounding box center [497, 69] width 61 height 26
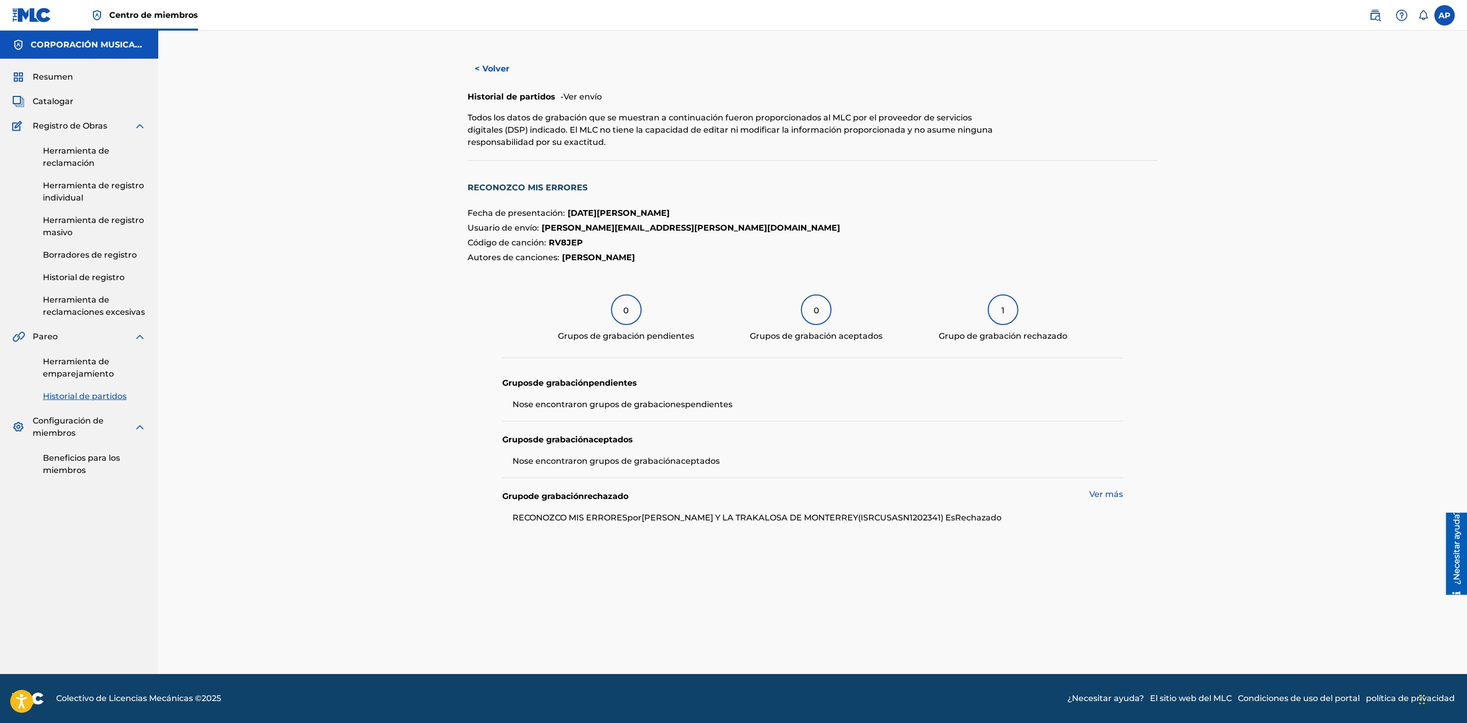
click at [1002, 310] on font "1" at bounding box center [1002, 311] width 3 height 10
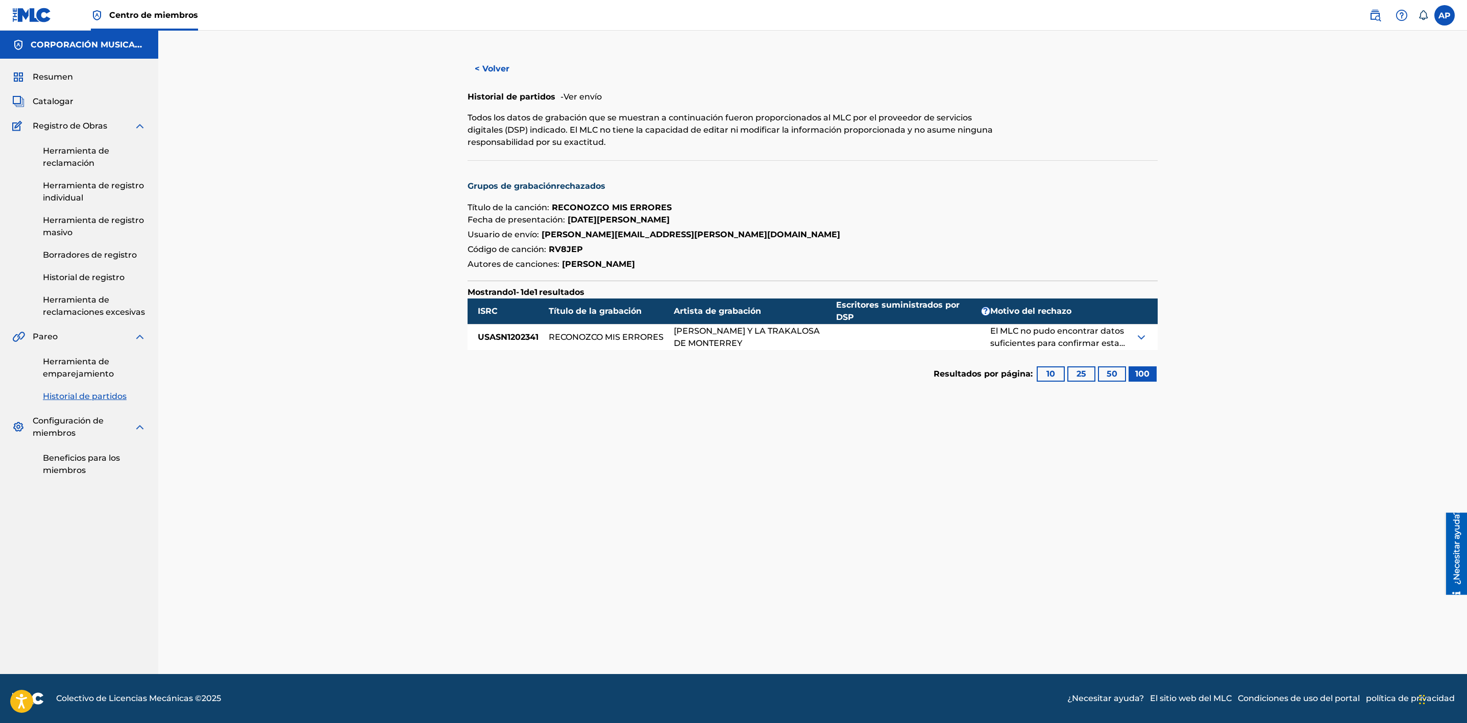
click at [1137, 339] on img at bounding box center [1141, 337] width 12 height 12
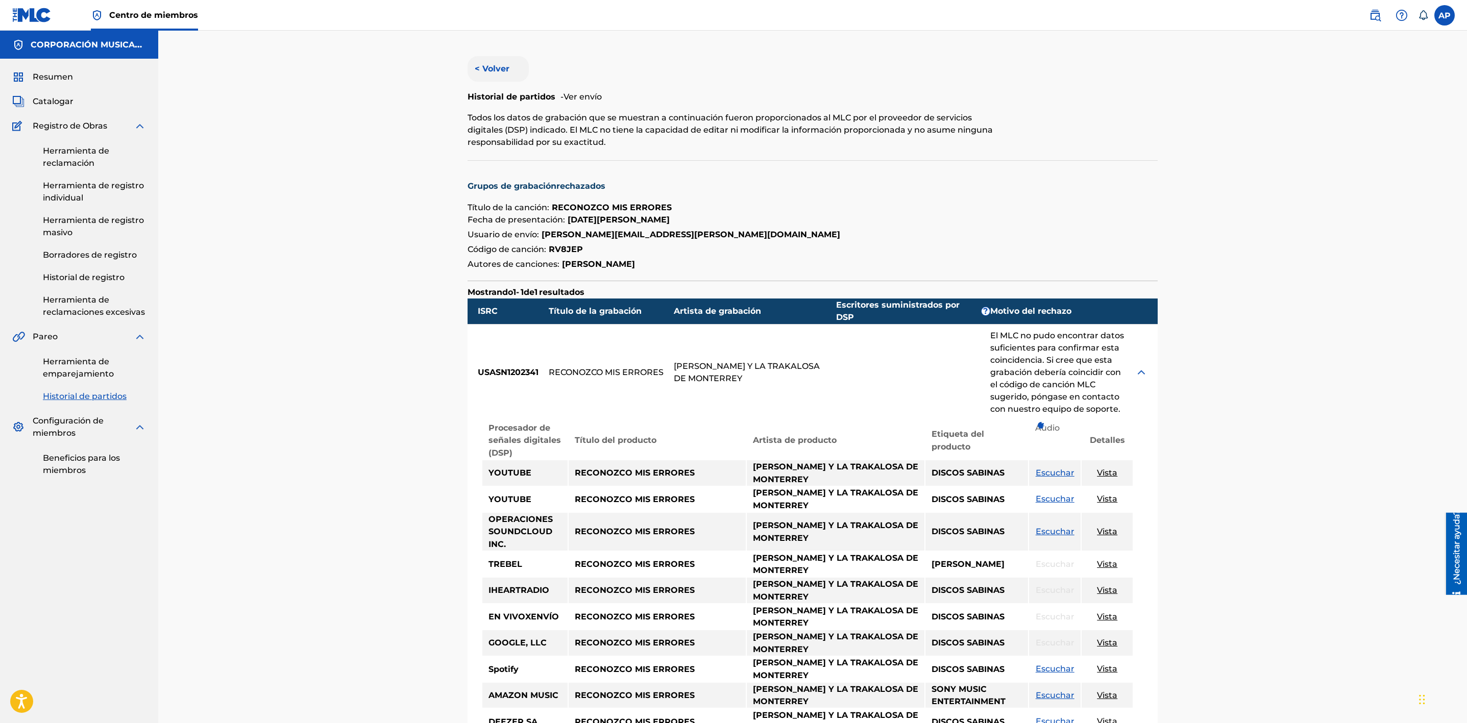
click at [493, 63] on button "< Volver" at bounding box center [497, 69] width 61 height 26
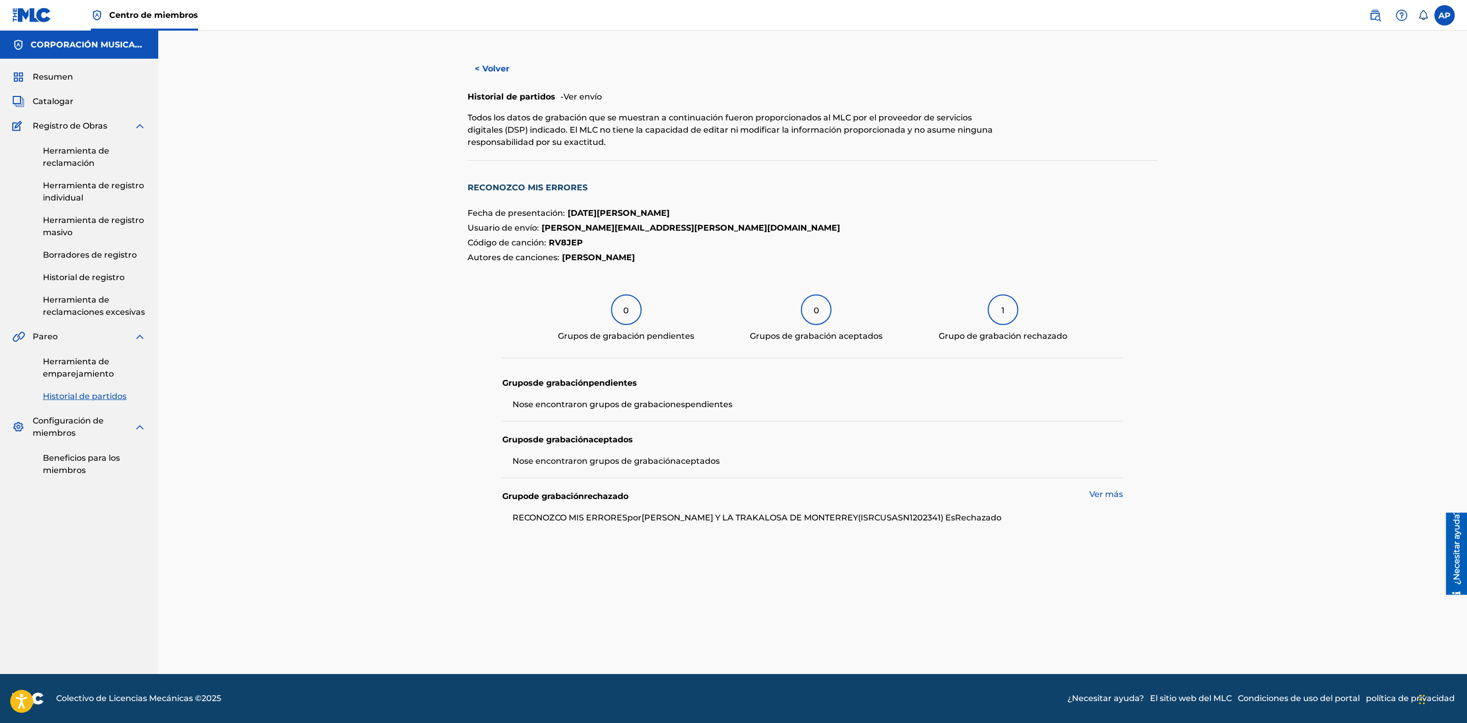
click at [1103, 498] on font "Ver más" at bounding box center [1106, 494] width 34 height 10
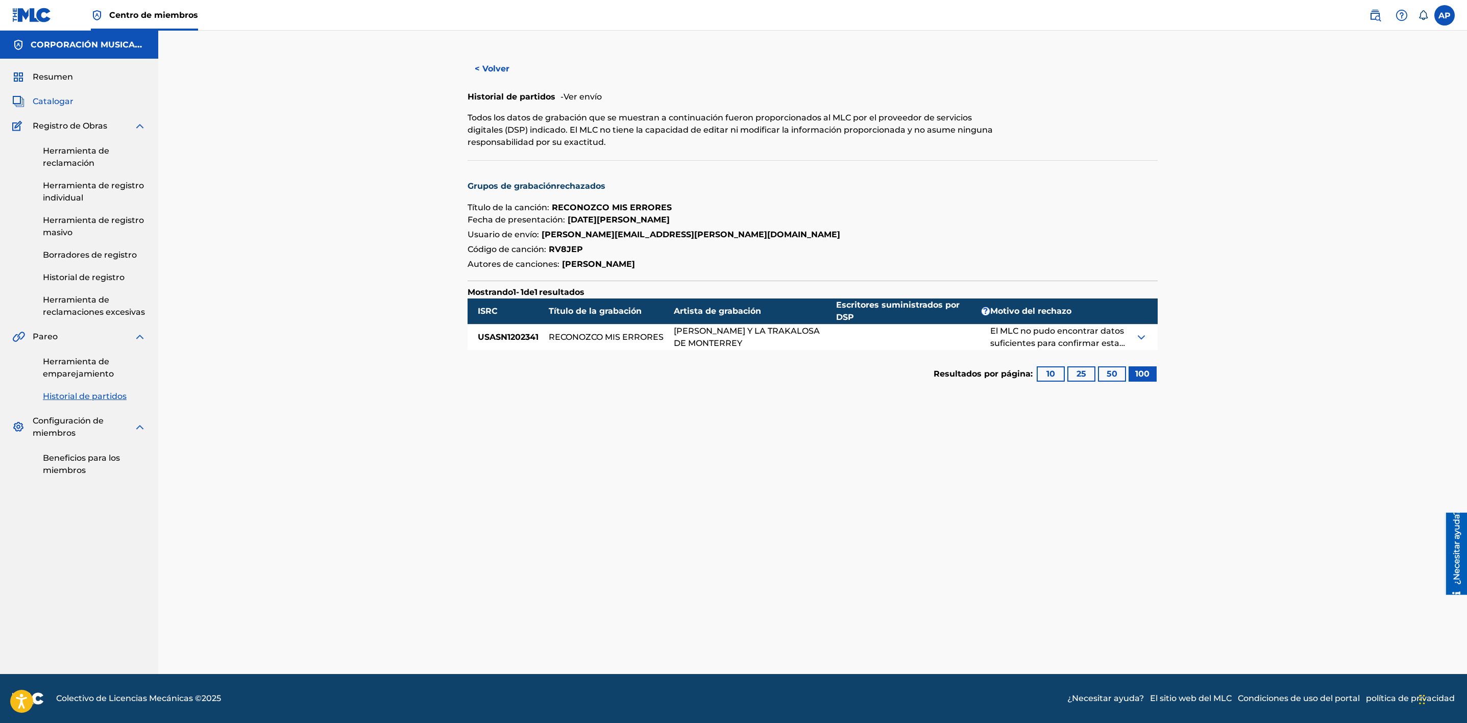
click at [37, 100] on font "Catalogar" at bounding box center [53, 101] width 41 height 10
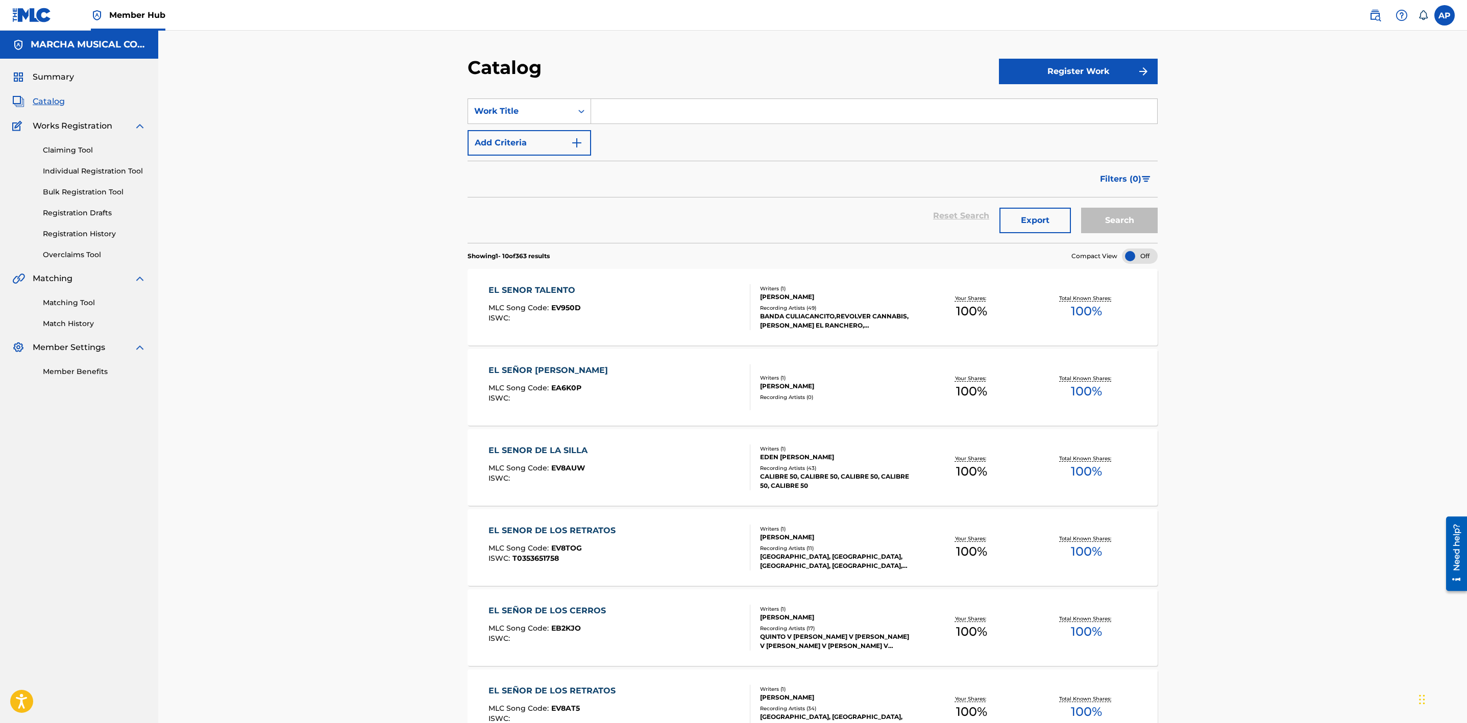
click at [1286, 158] on div "Catalog Register Work SearchWithCriteria9a47905a-7037-424c-9e59-4e69f590a2ad Wo…" at bounding box center [812, 575] width 1308 height 1088
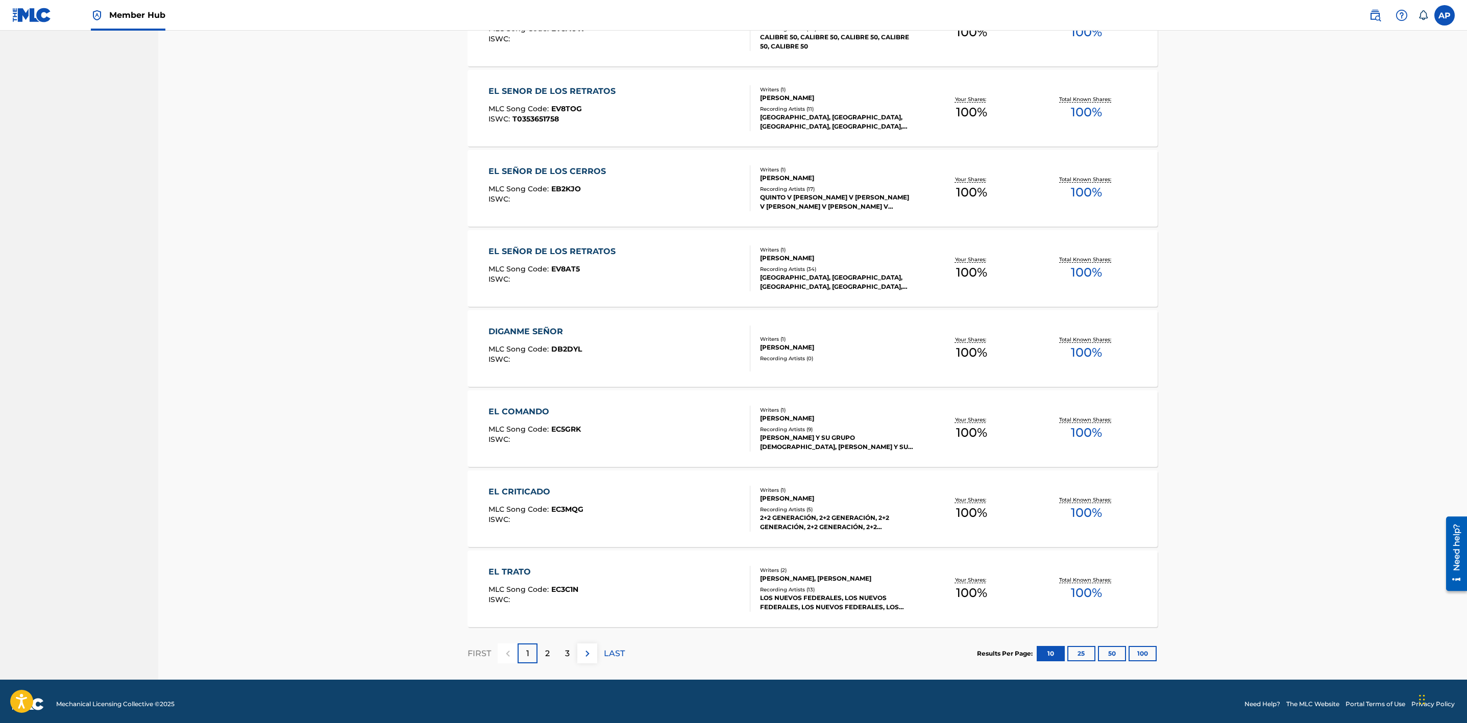
scroll to position [445, 0]
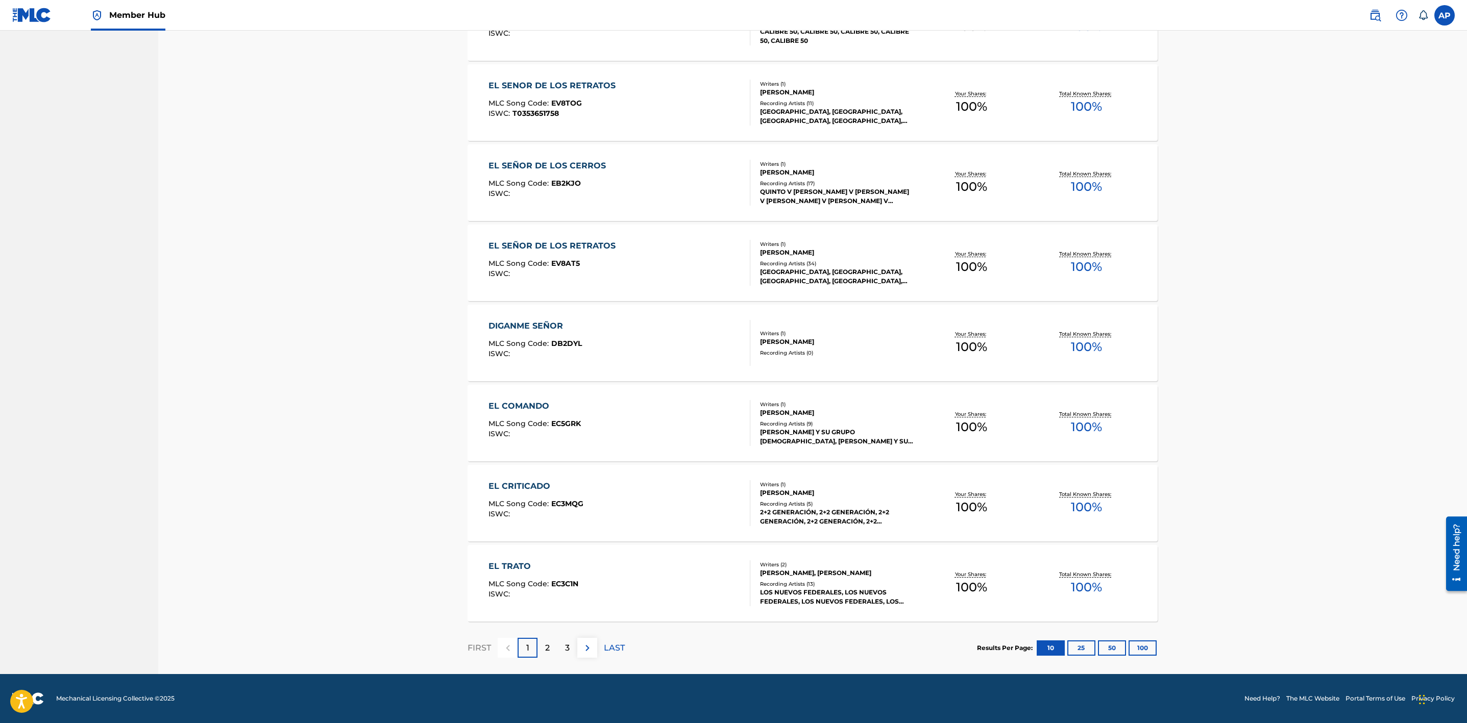
click at [1306, 616] on div "Catalog Register Work SearchWithCriteria9a47905a-7037-424c-9e59-4e69f590a2ad Wo…" at bounding box center [812, 130] width 1308 height 1088
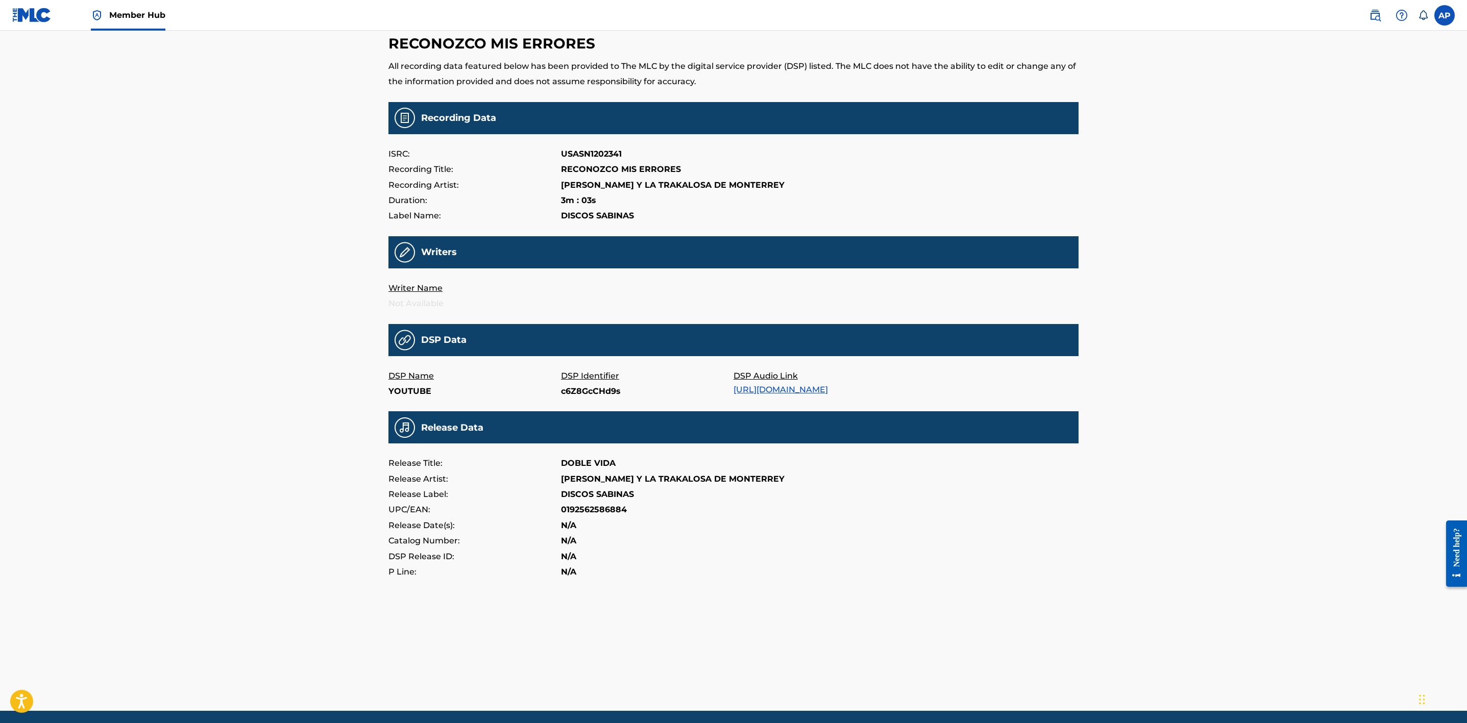
scroll to position [77, 0]
